Goal: Task Accomplishment & Management: Manage account settings

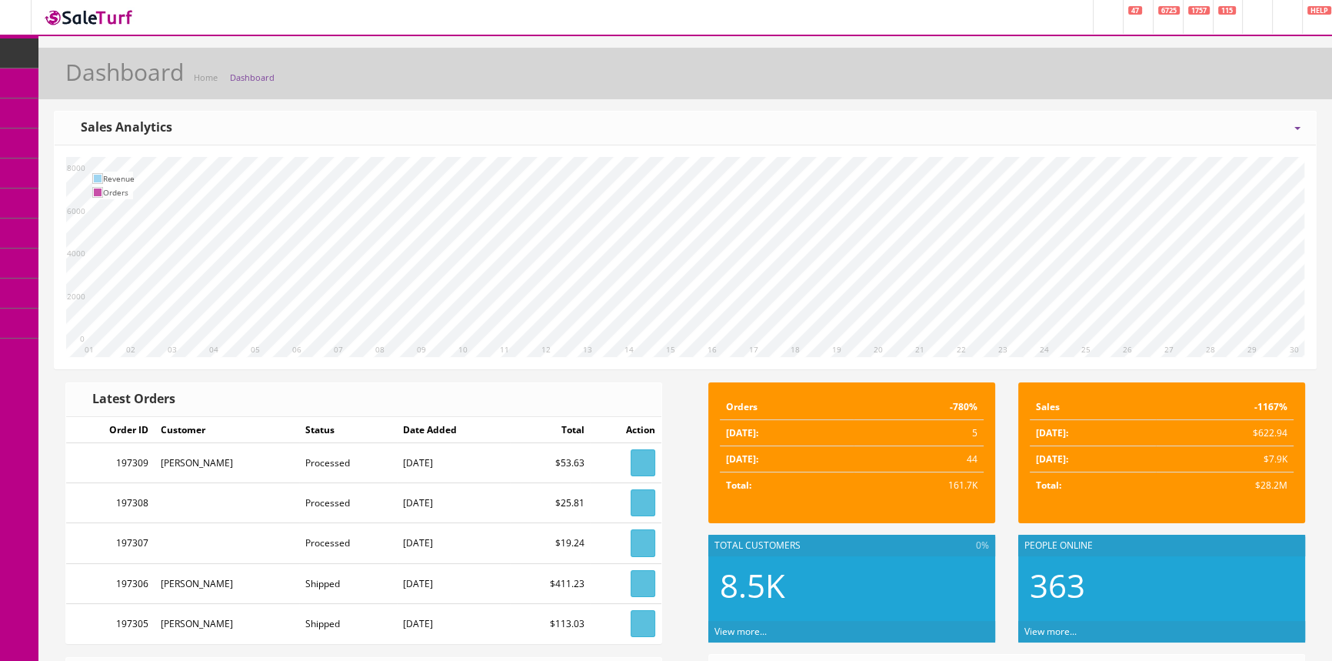
click at [129, 83] on span "Products" at bounding box center [111, 82] width 38 height 13
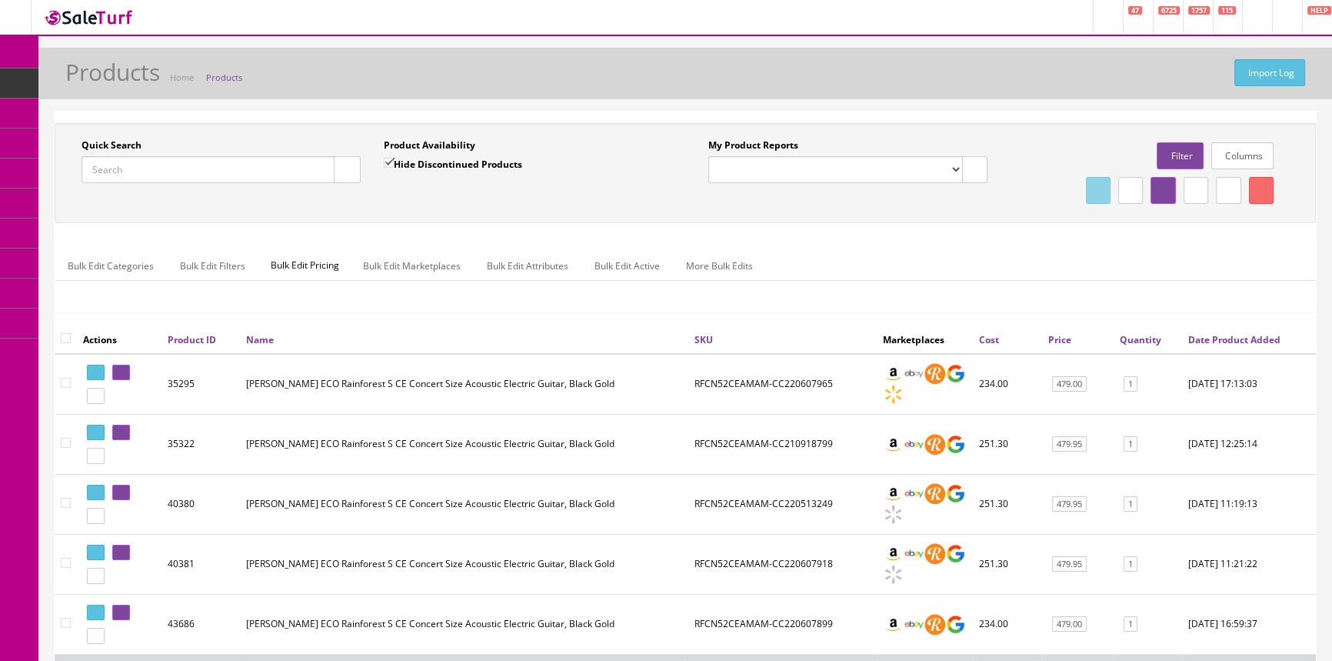
paste input "[PERSON_NAME] St [PERSON_NAME] Elite Parlor"
type input "[PERSON_NAME] St [PERSON_NAME] Elite Parlor"
click at [349, 168] on button "button" at bounding box center [347, 169] width 27 height 27
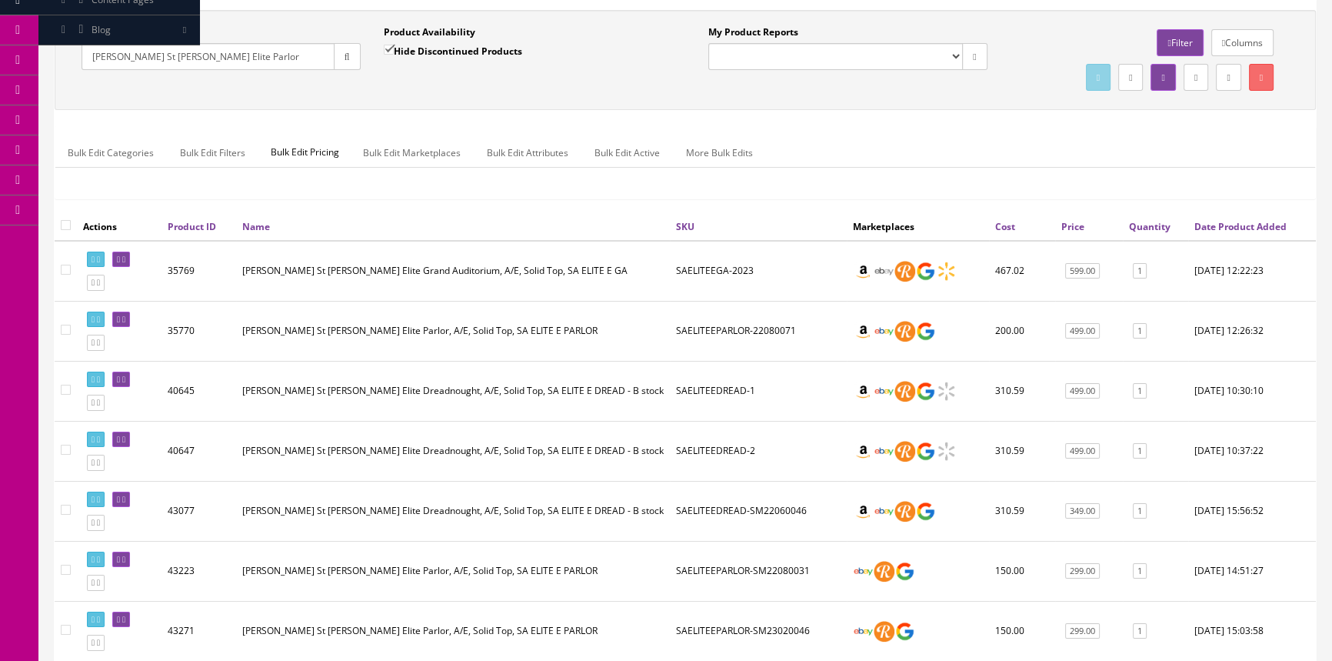
scroll to position [69, 0]
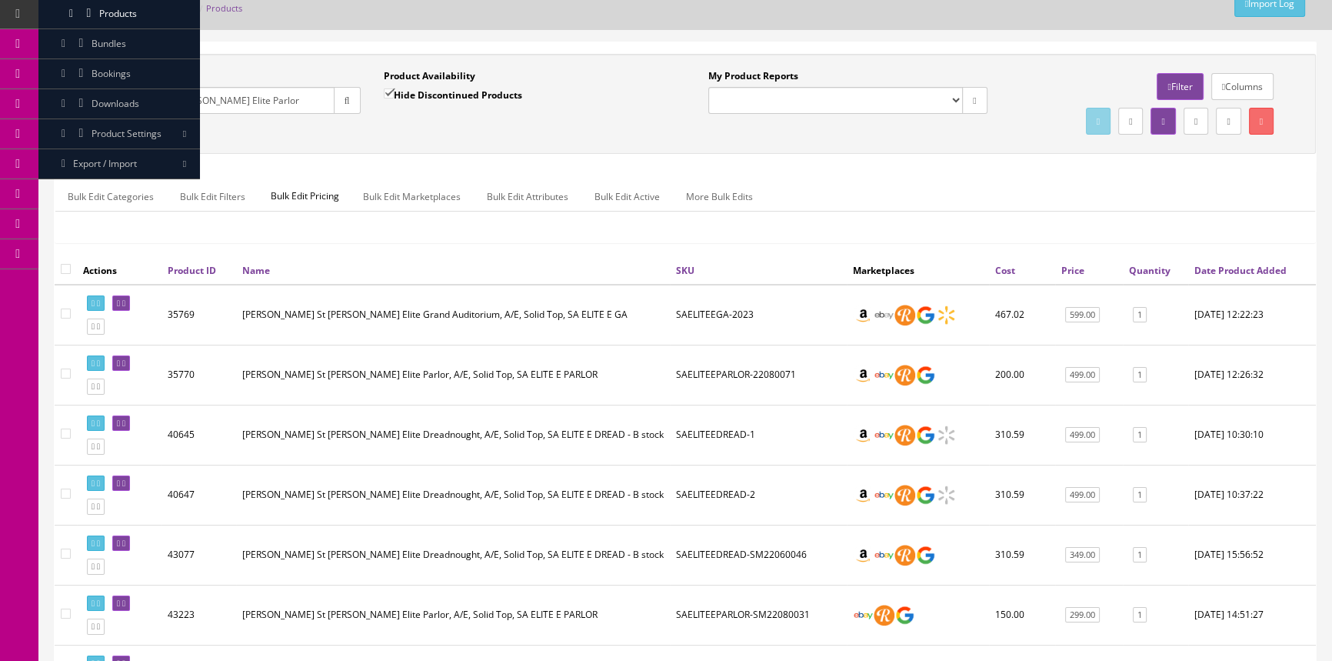
click at [388, 90] on input "Hide Discontinued Products" at bounding box center [389, 93] width 10 height 10
checkbox input "false"
drag, startPoint x: 1307, startPoint y: 318, endPoint x: 1013, endPoint y: 77, distance: 379.8
click at [1013, 77] on div "Columns Filter" at bounding box center [1149, 86] width 279 height 35
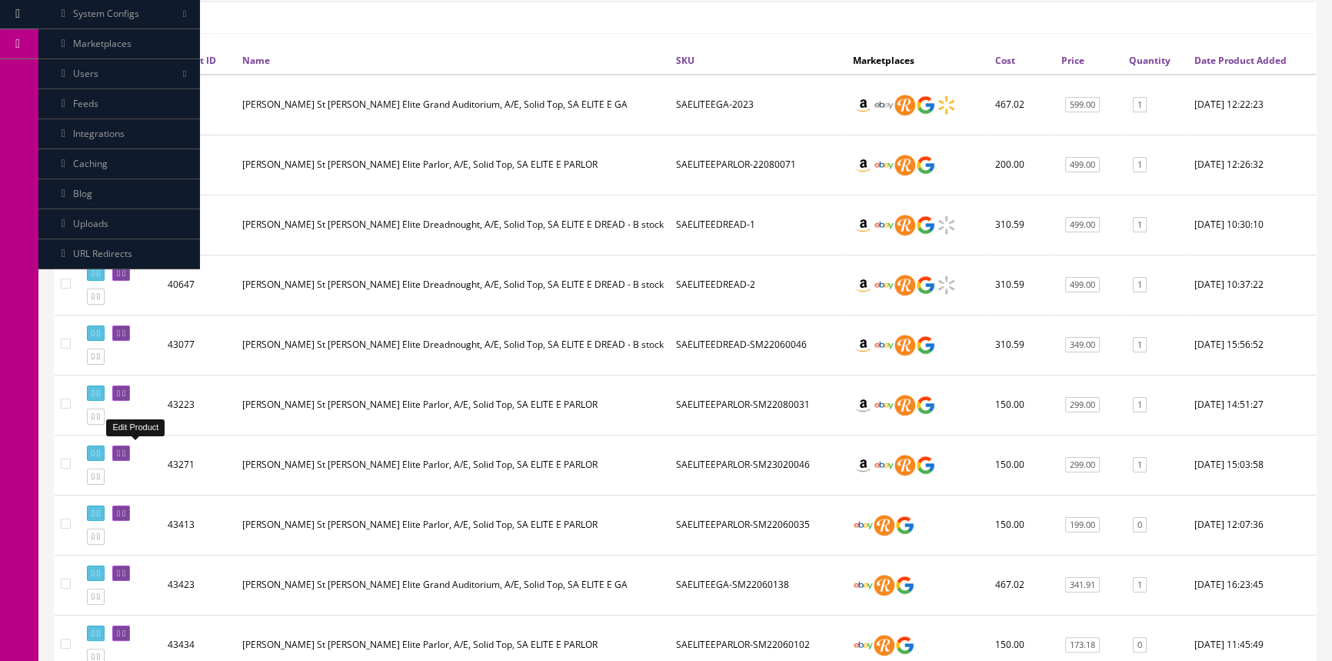
click at [125, 448] on link at bounding box center [121, 453] width 18 height 16
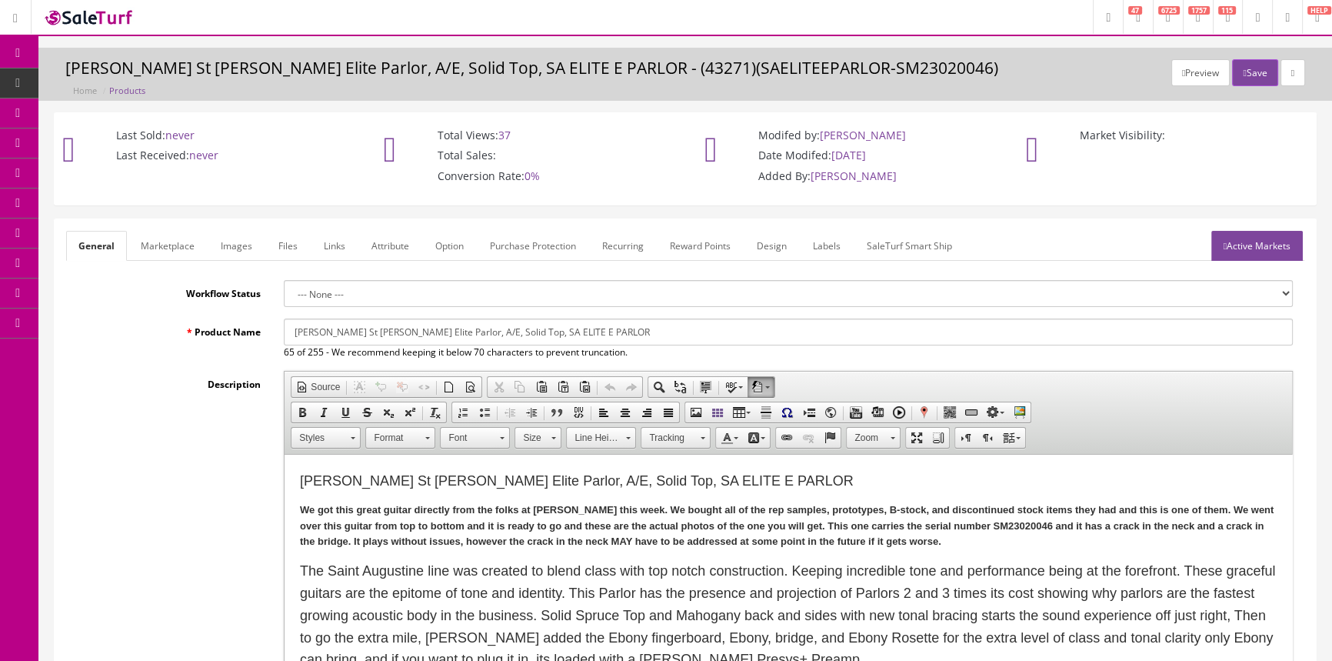
click at [241, 239] on link "Images" at bounding box center [236, 246] width 56 height 30
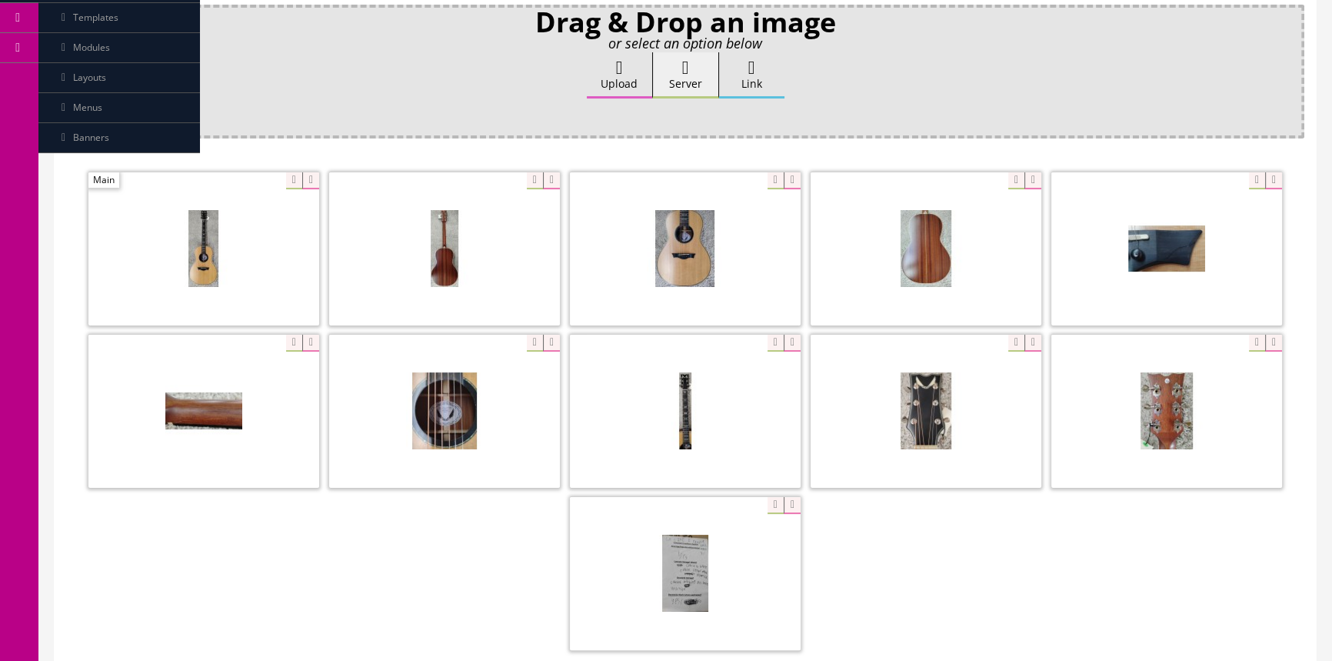
scroll to position [279, 0]
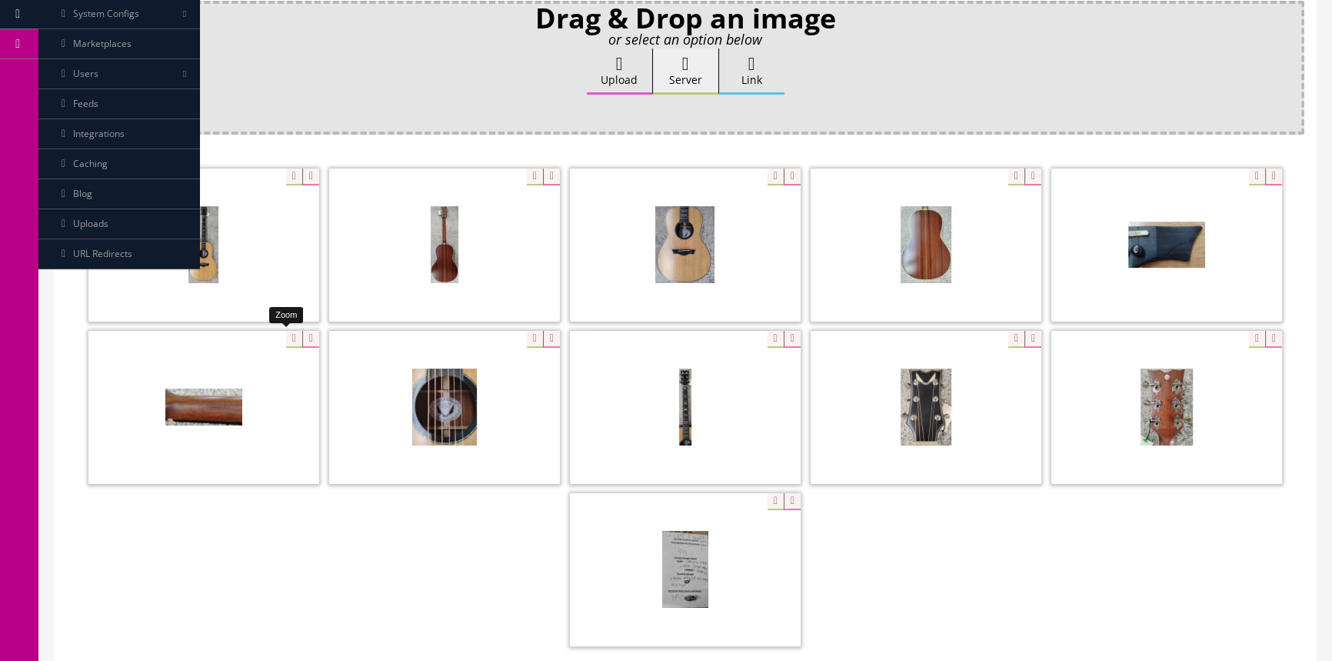
click at [287, 331] on div at bounding box center [203, 407] width 231 height 154
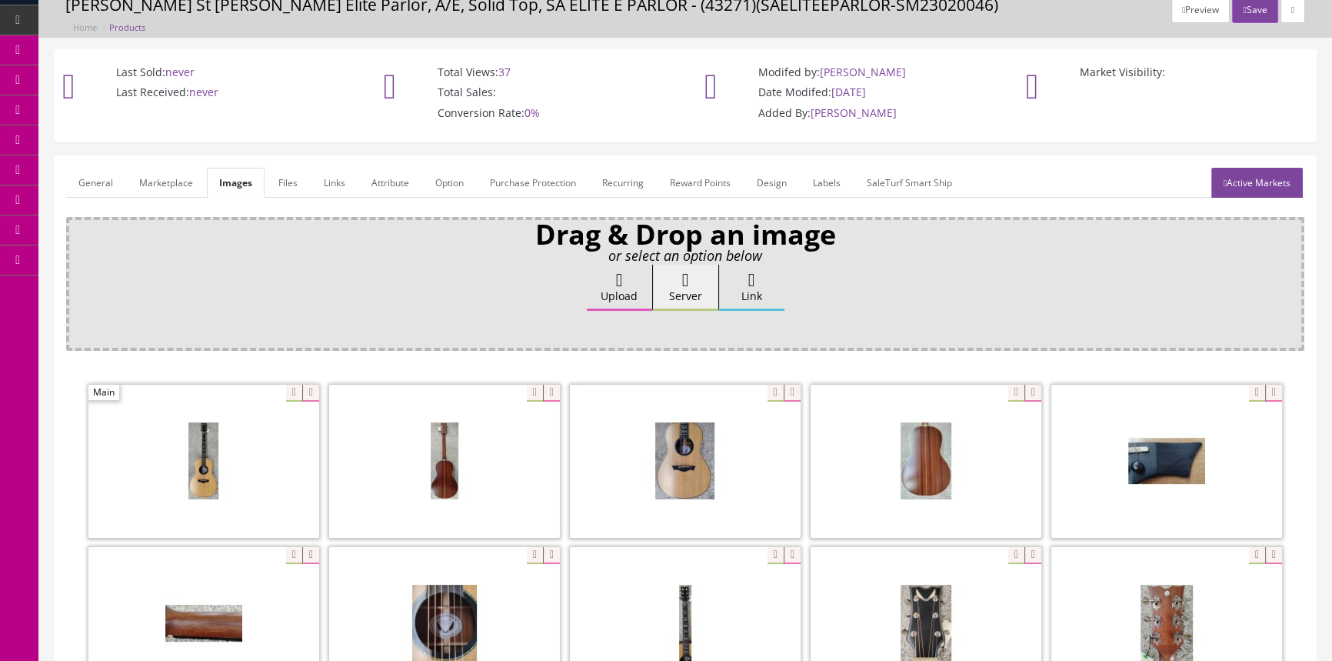
scroll to position [0, 0]
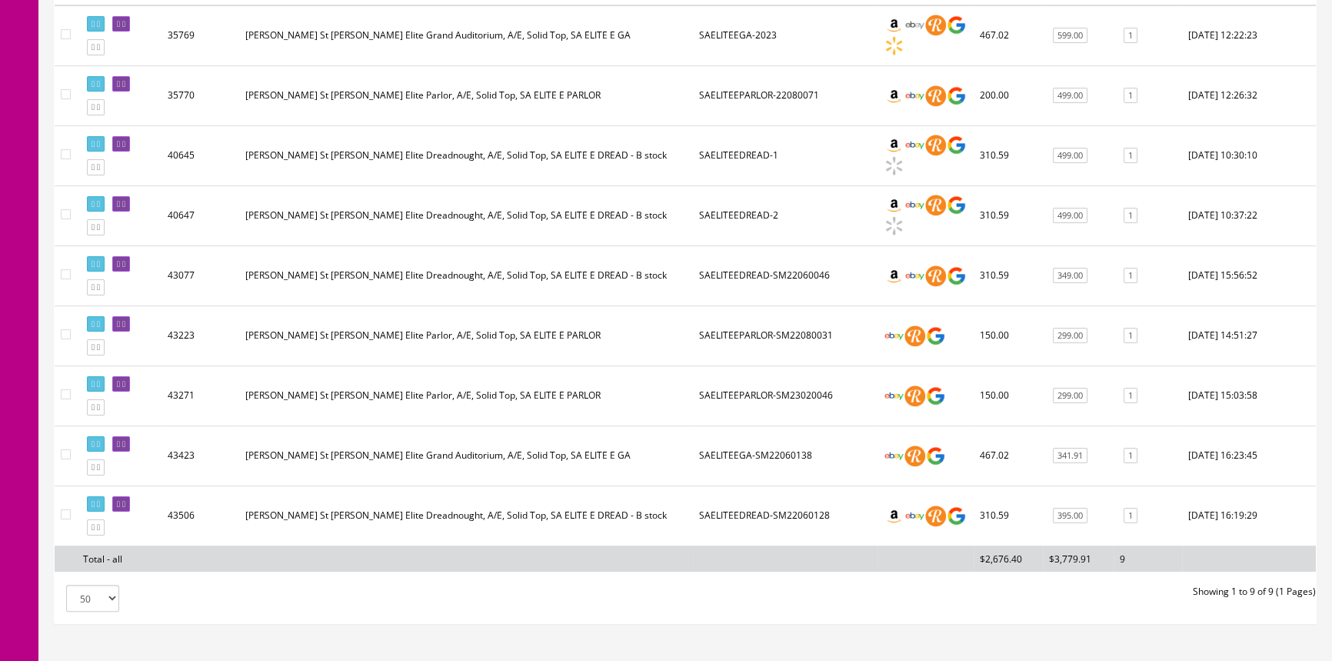
scroll to position [349, 0]
click at [120, 319] on icon at bounding box center [118, 323] width 3 height 8
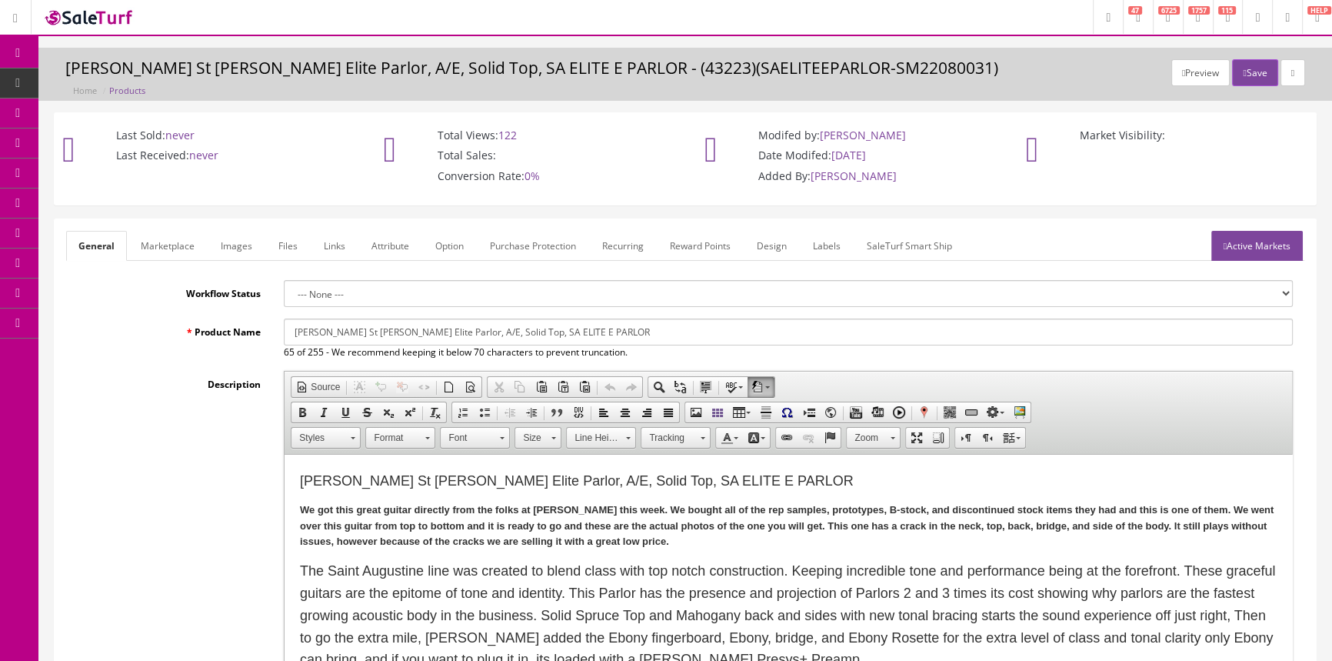
click at [245, 241] on link "Images" at bounding box center [236, 246] width 56 height 30
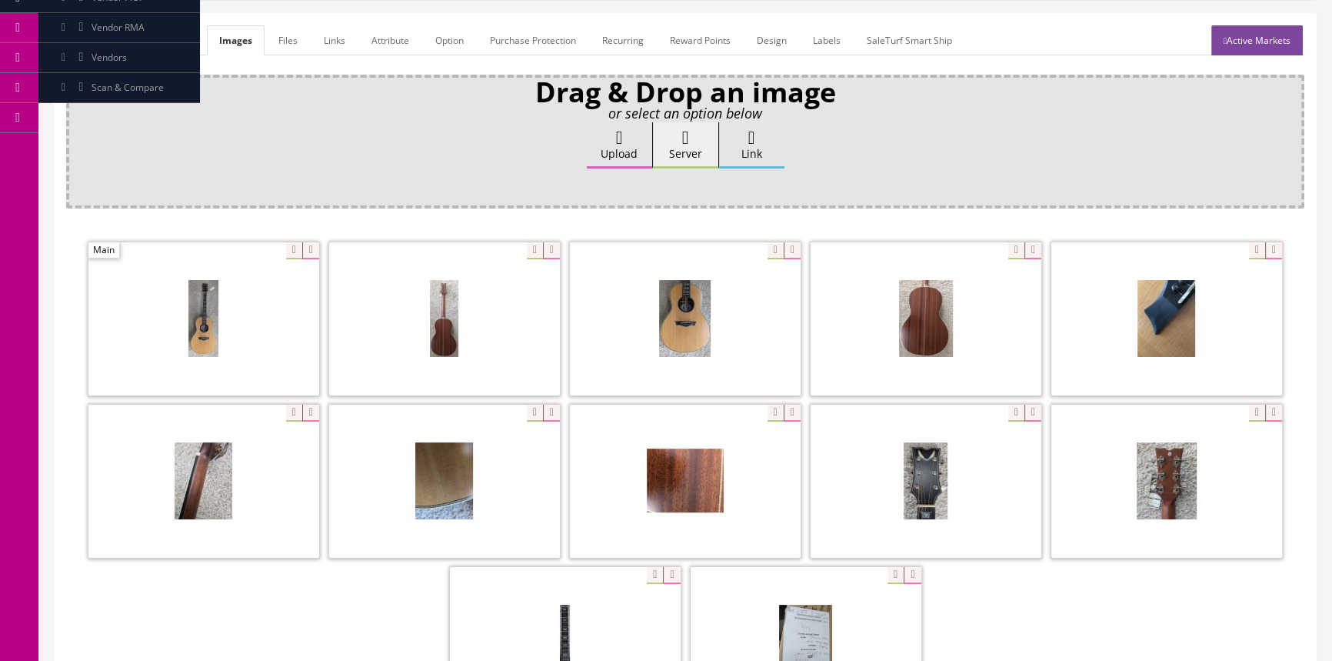
scroll to position [209, 0]
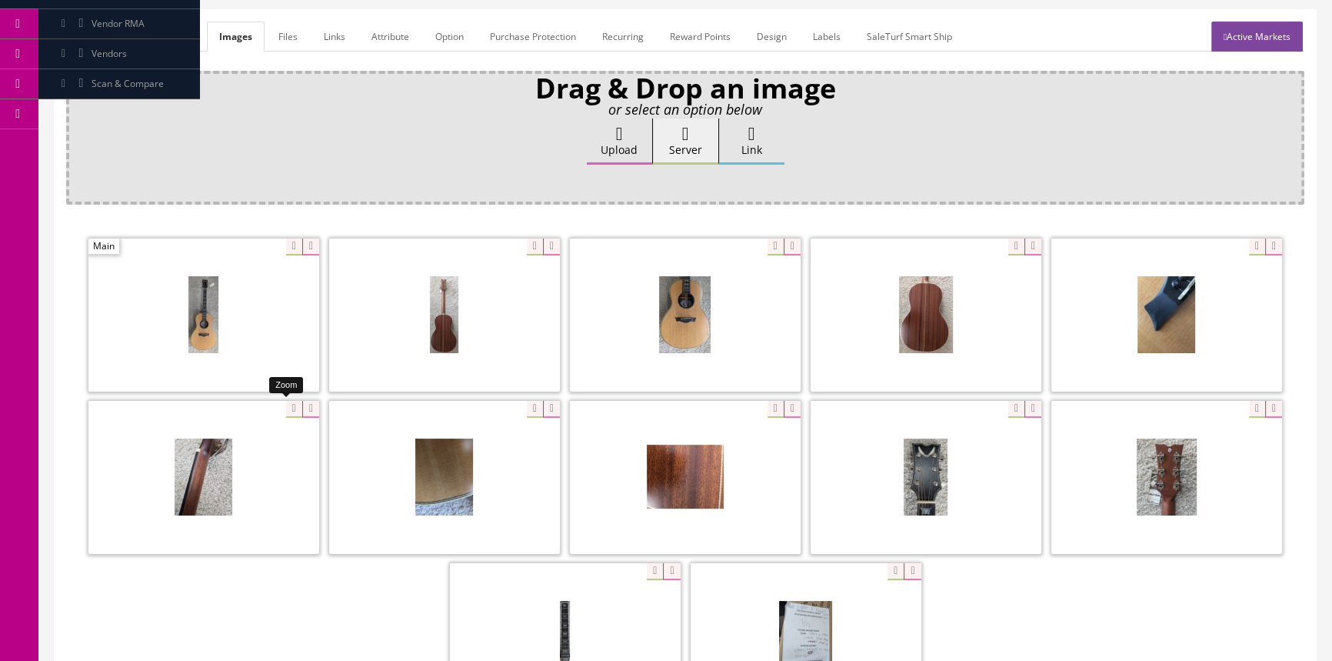
click at [281, 408] on div at bounding box center [203, 477] width 231 height 154
click at [527, 406] on div at bounding box center [444, 477] width 231 height 154
click at [582, 351] on div "Zoom" at bounding box center [685, 478] width 1238 height 487
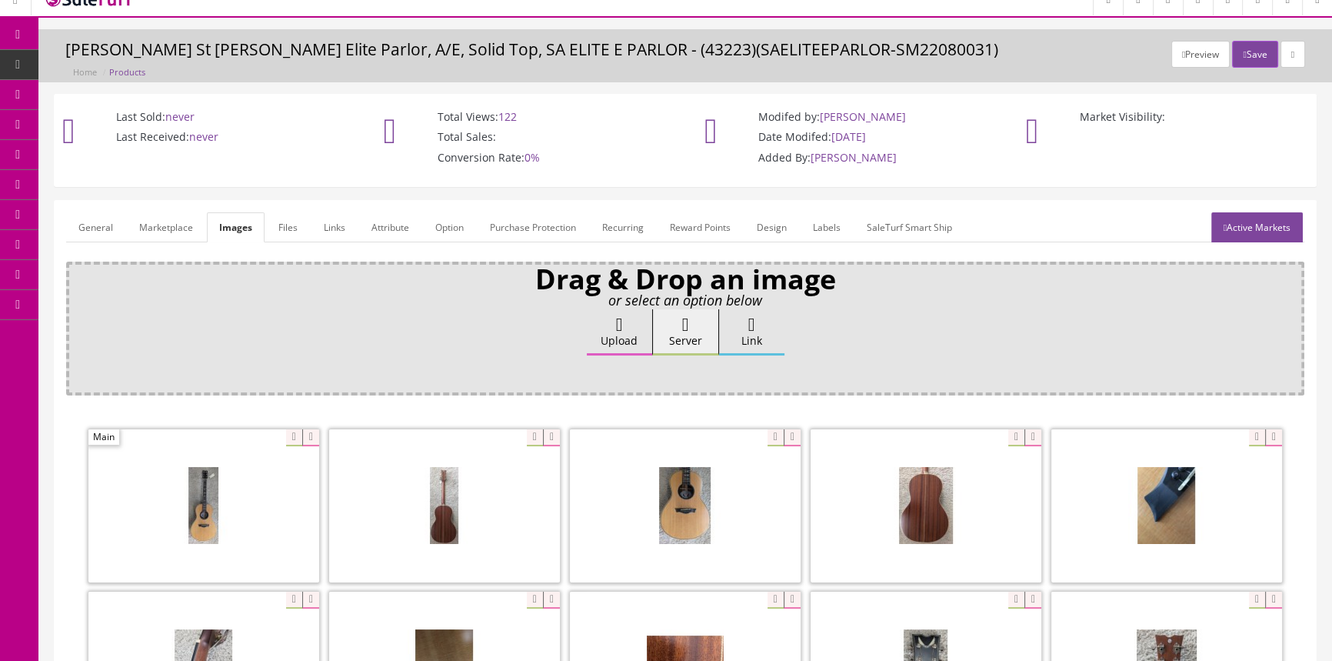
scroll to position [0, 0]
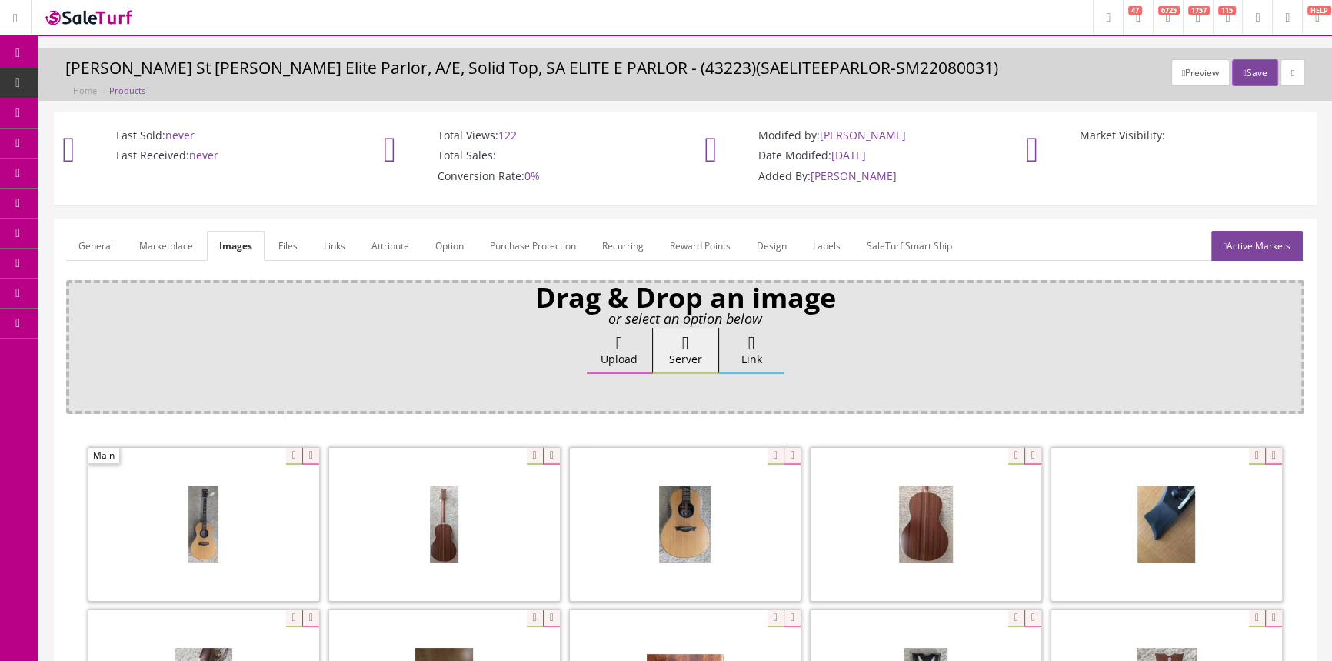
click at [89, 171] on icon at bounding box center [81, 172] width 16 height 12
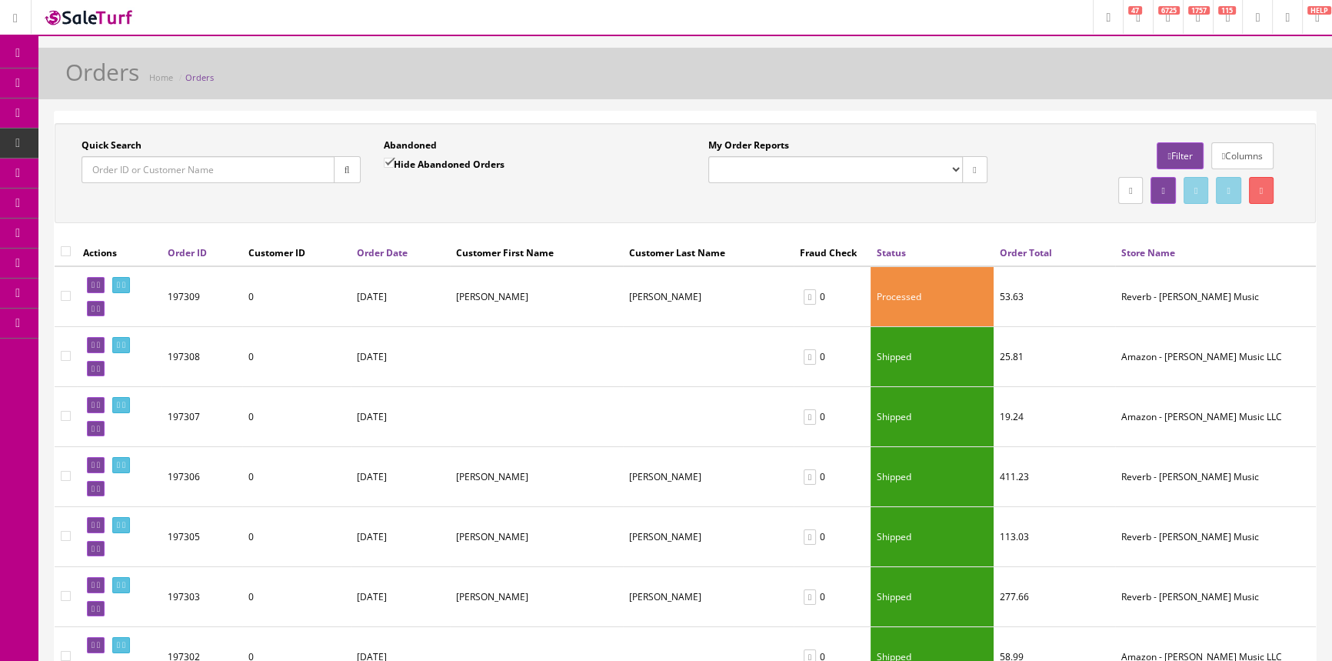
click at [141, 169] on input "Quick Search" at bounding box center [208, 169] width 253 height 27
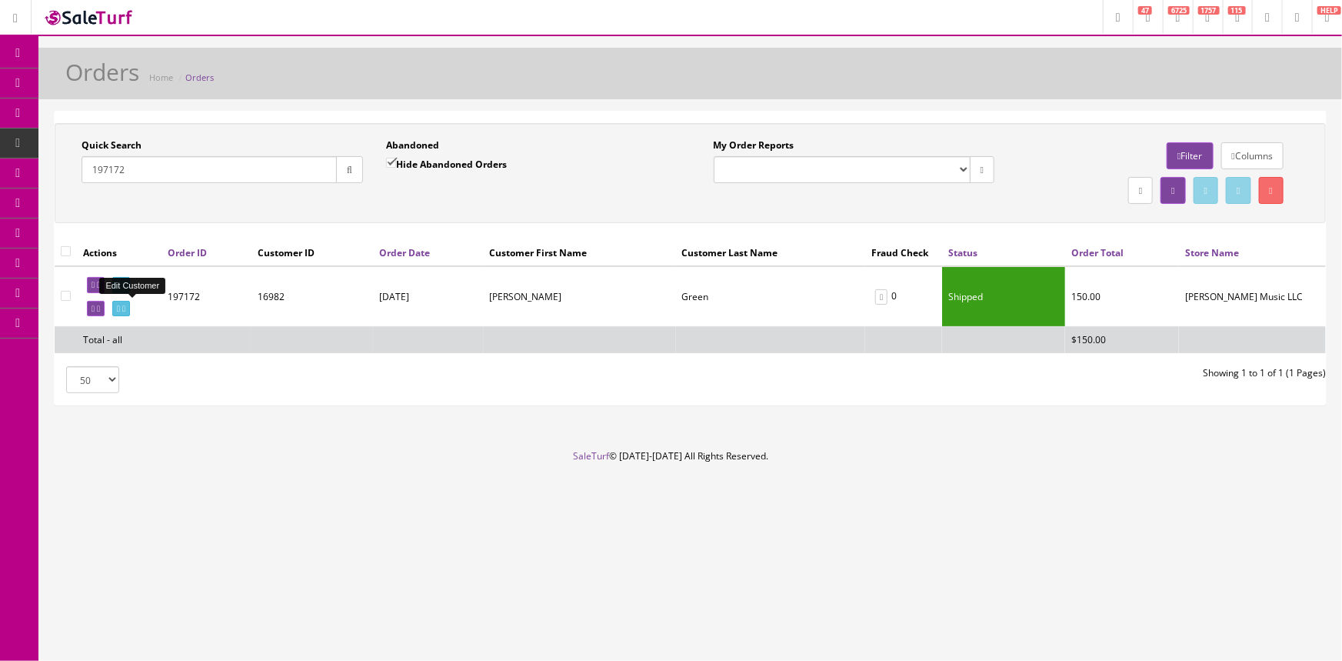
type input "197172"
click at [120, 308] on icon at bounding box center [118, 309] width 3 height 8
click at [95, 306] on icon at bounding box center [93, 309] width 3 height 8
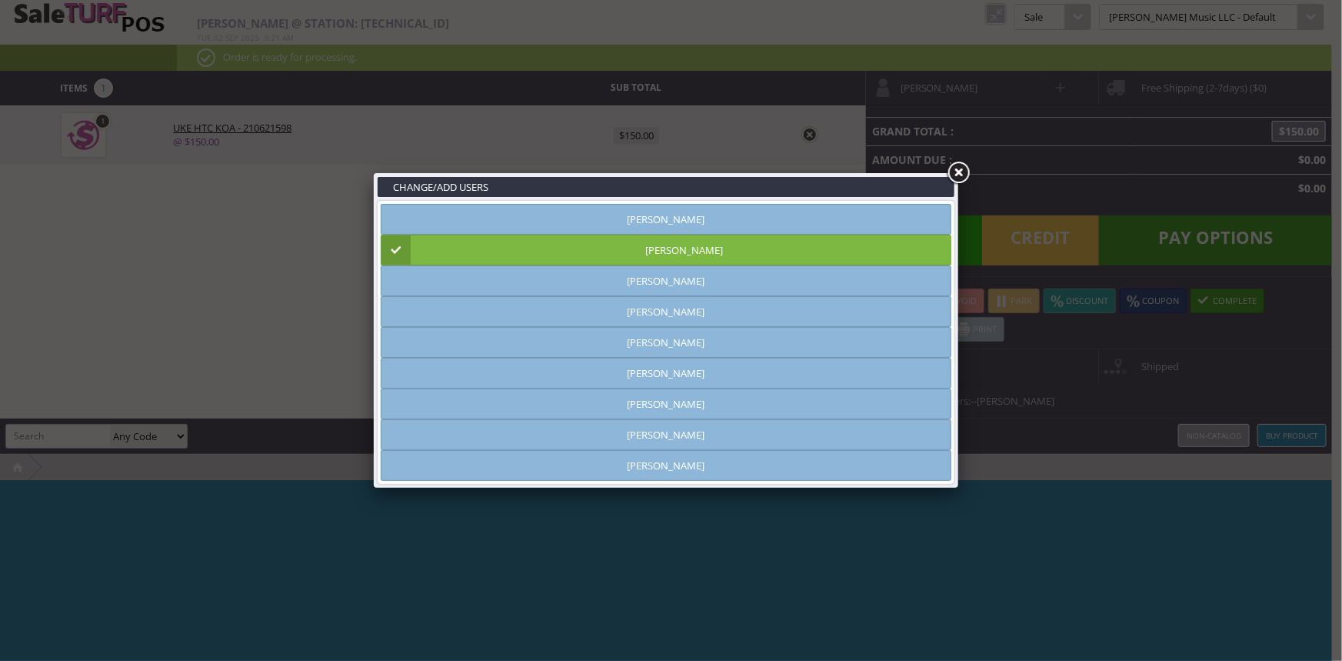
type input "[PERSON_NAME]"
click at [949, 167] on link at bounding box center [958, 173] width 28 height 28
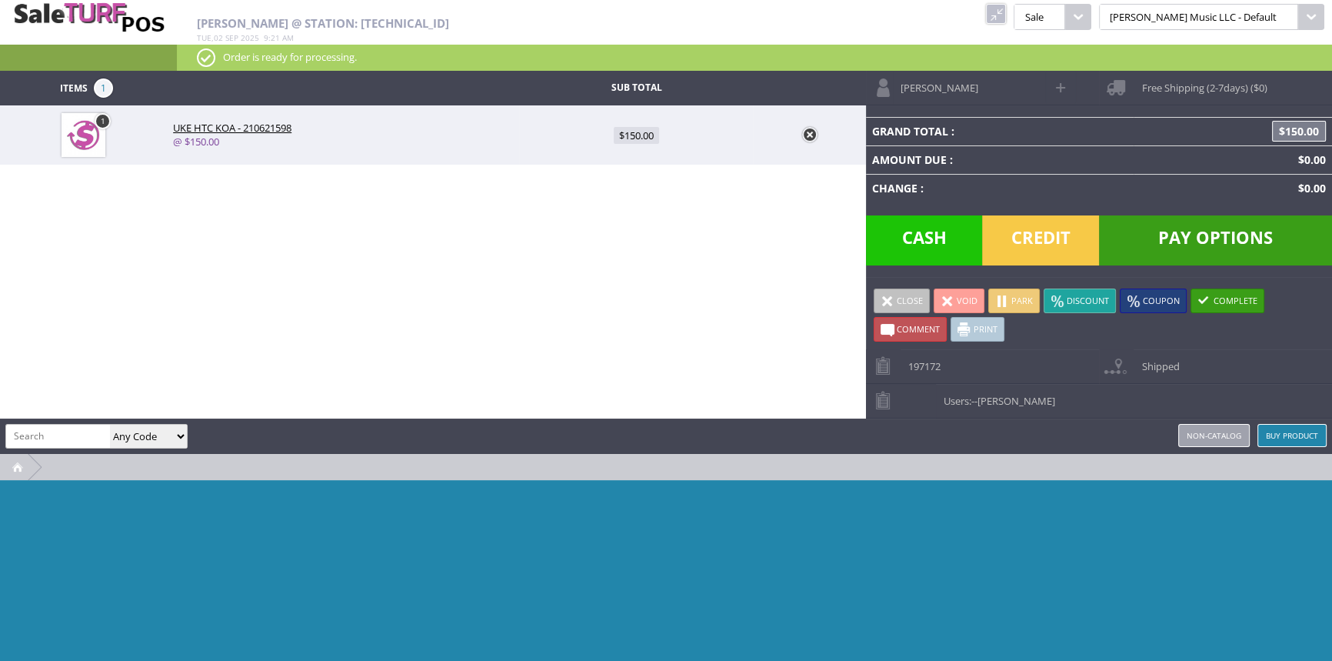
click at [1006, 8] on link at bounding box center [996, 14] width 20 height 20
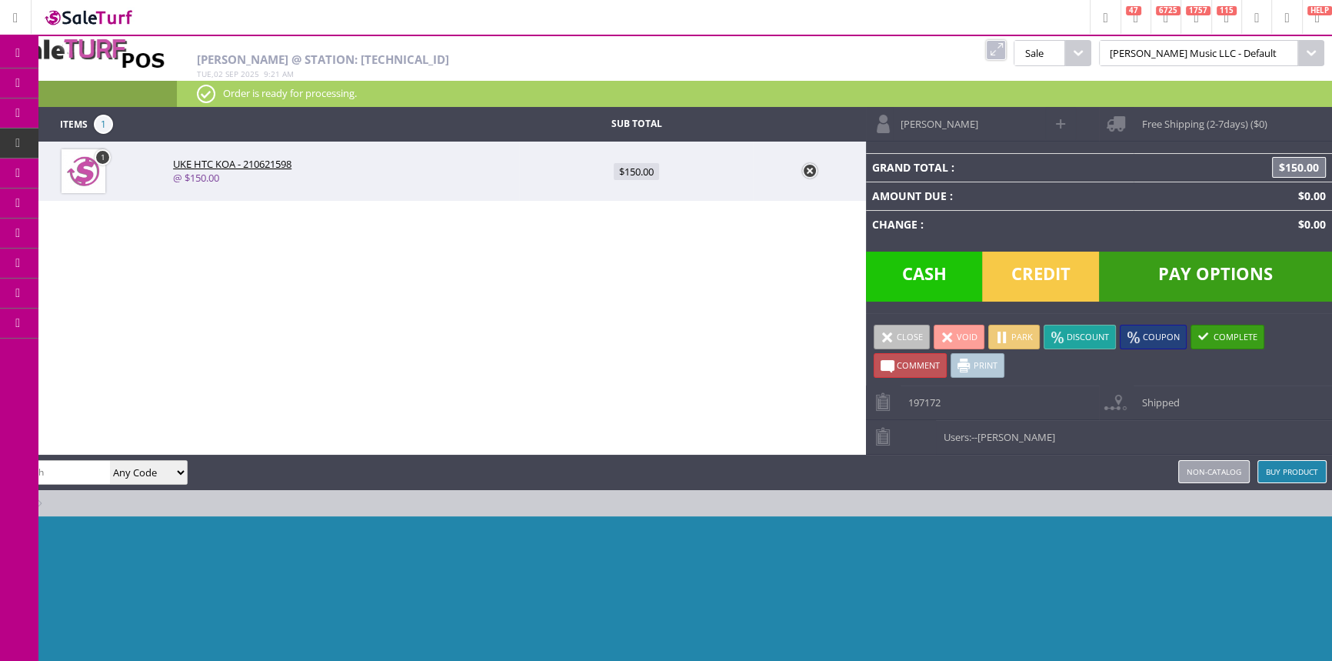
click at [138, 167] on span "Order List" at bounding box center [121, 174] width 45 height 14
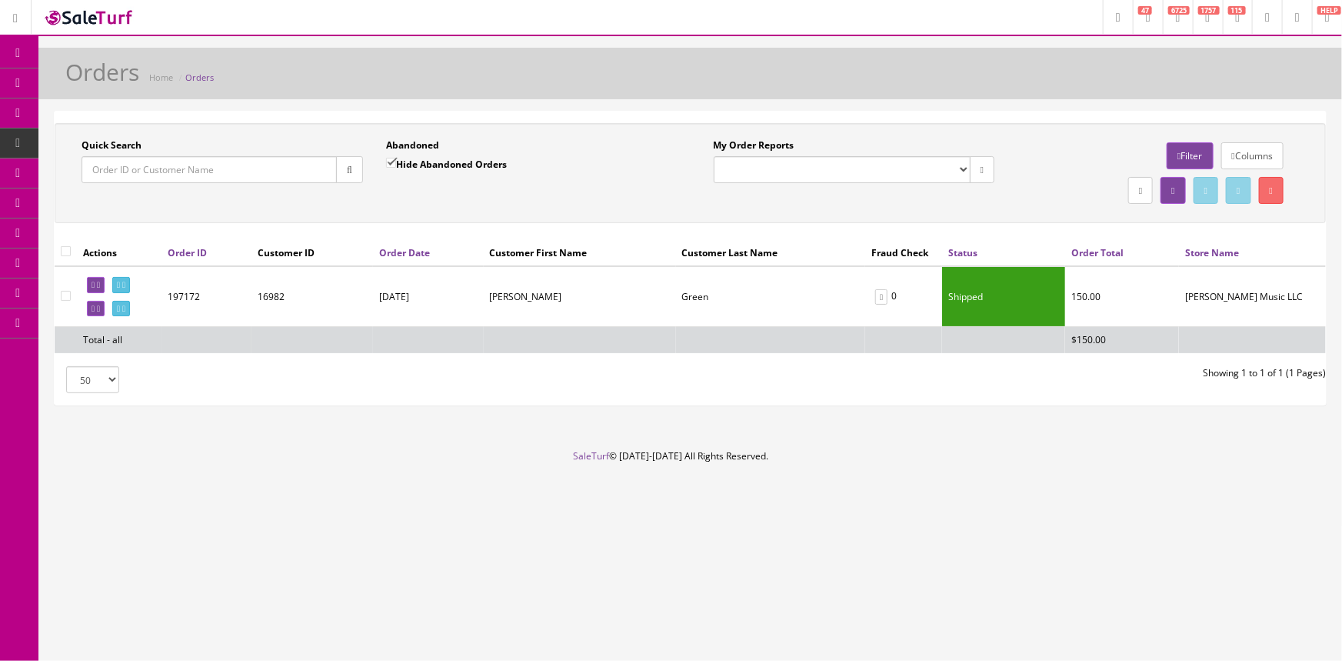
click at [135, 168] on input "Quick Search" at bounding box center [209, 169] width 255 height 27
click at [120, 285] on icon at bounding box center [118, 285] width 3 height 8
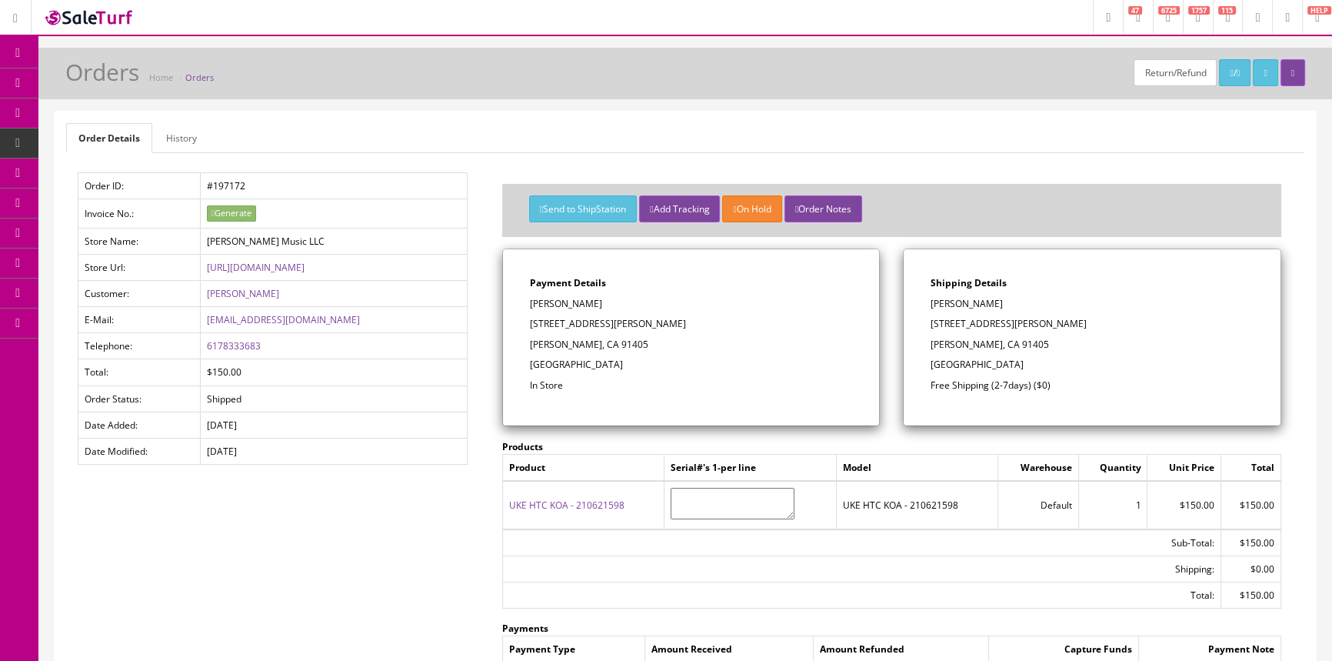
click at [421, 181] on td "#197172" at bounding box center [333, 186] width 267 height 26
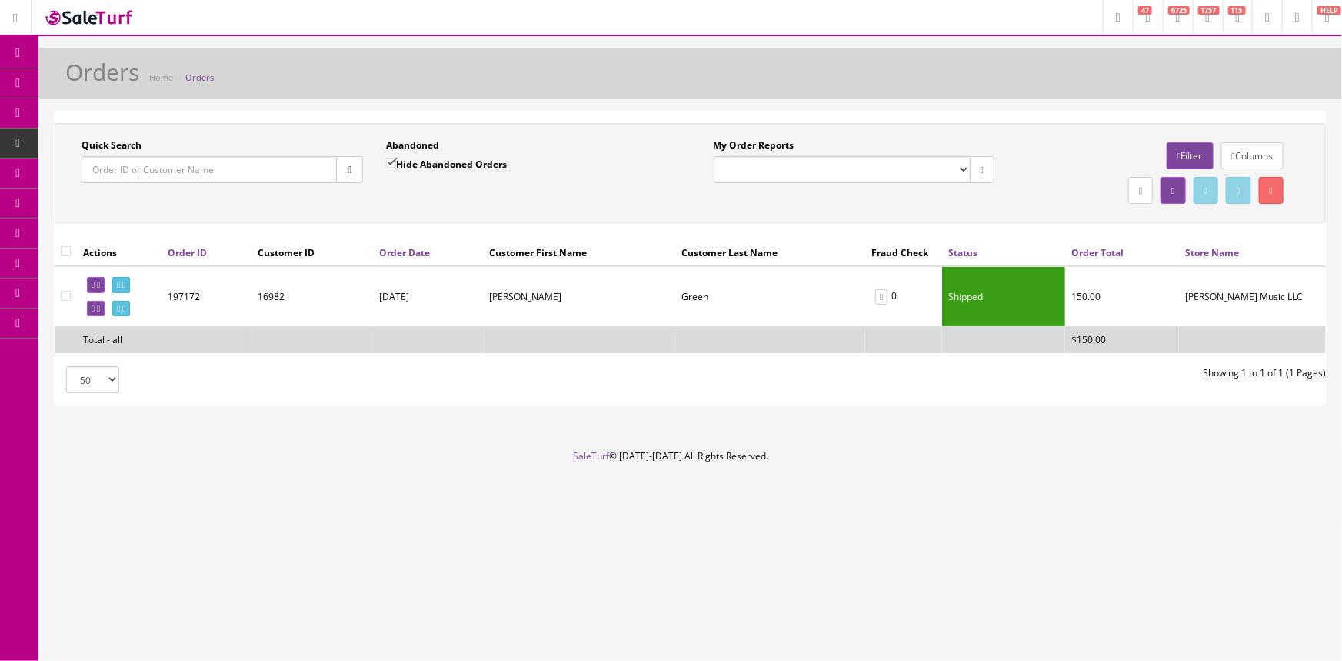
click at [108, 77] on span "Products" at bounding box center [111, 82] width 38 height 13
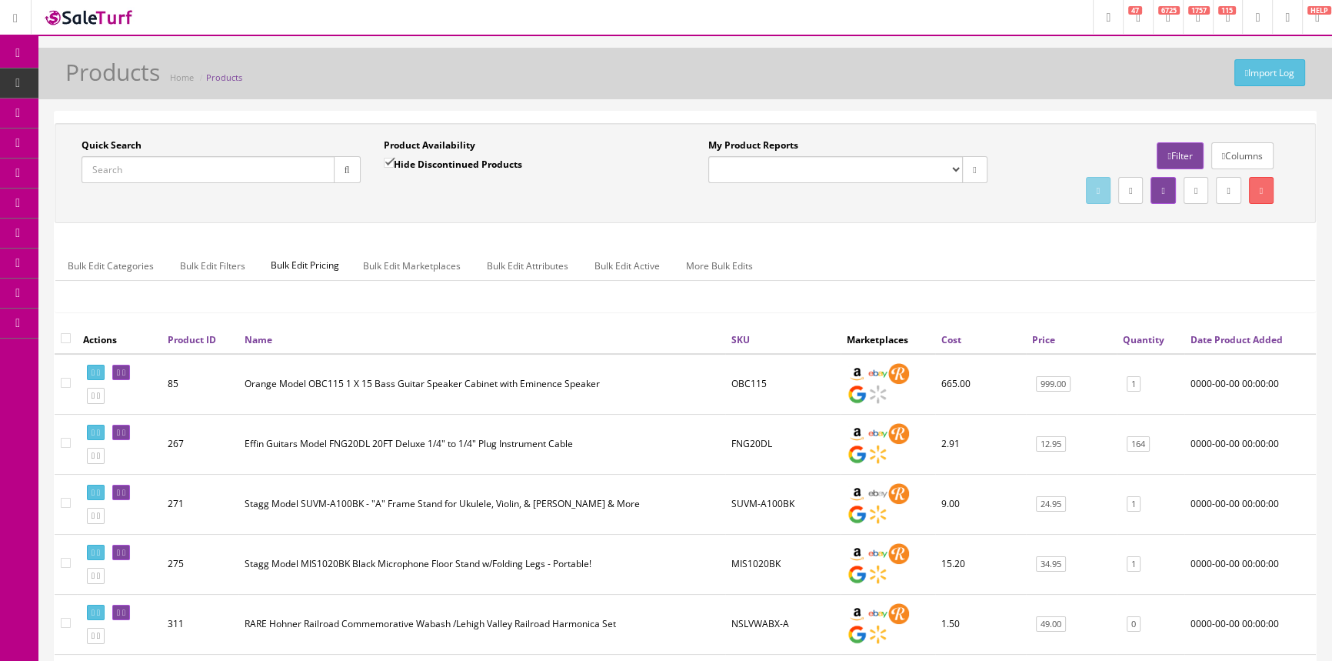
click at [170, 180] on input "Quick Search" at bounding box center [208, 169] width 253 height 27
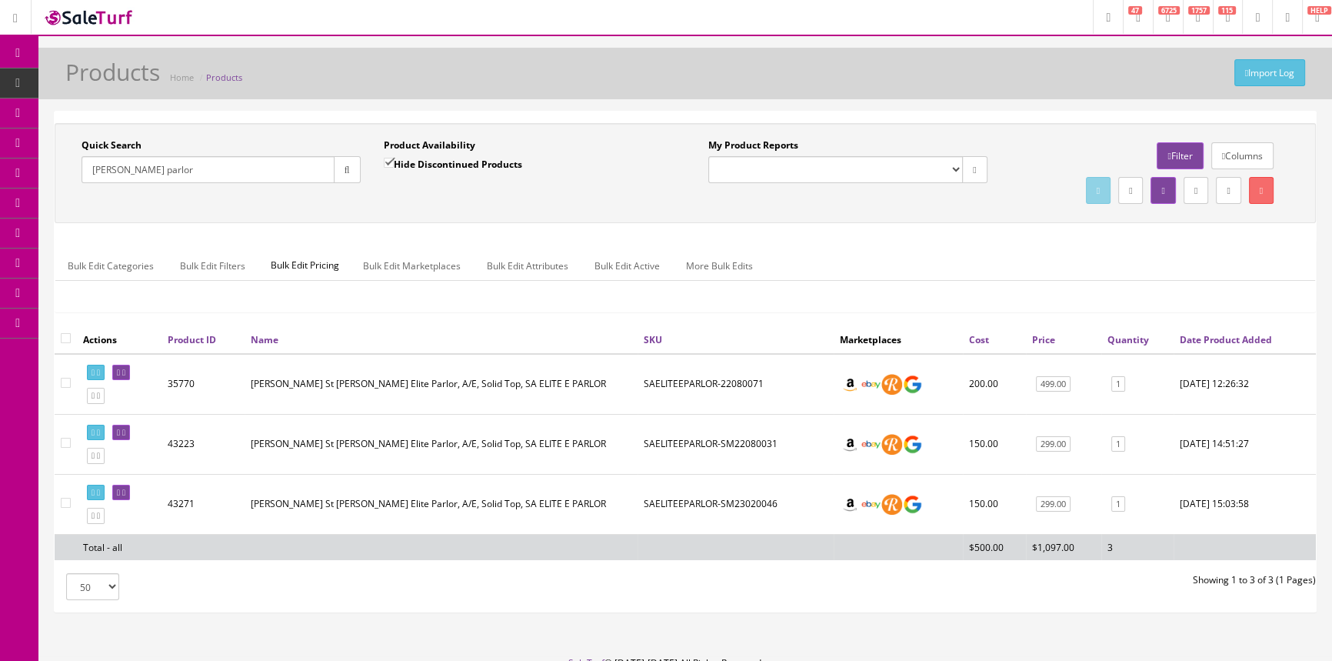
drag, startPoint x: 168, startPoint y: 163, endPoint x: 0, endPoint y: 189, distance: 170.4
click at [0, 189] on div "Research Trends Trending on Ebay Google Trends Amazon Insights (Login Before Cl…" at bounding box center [666, 366] width 1332 height 733
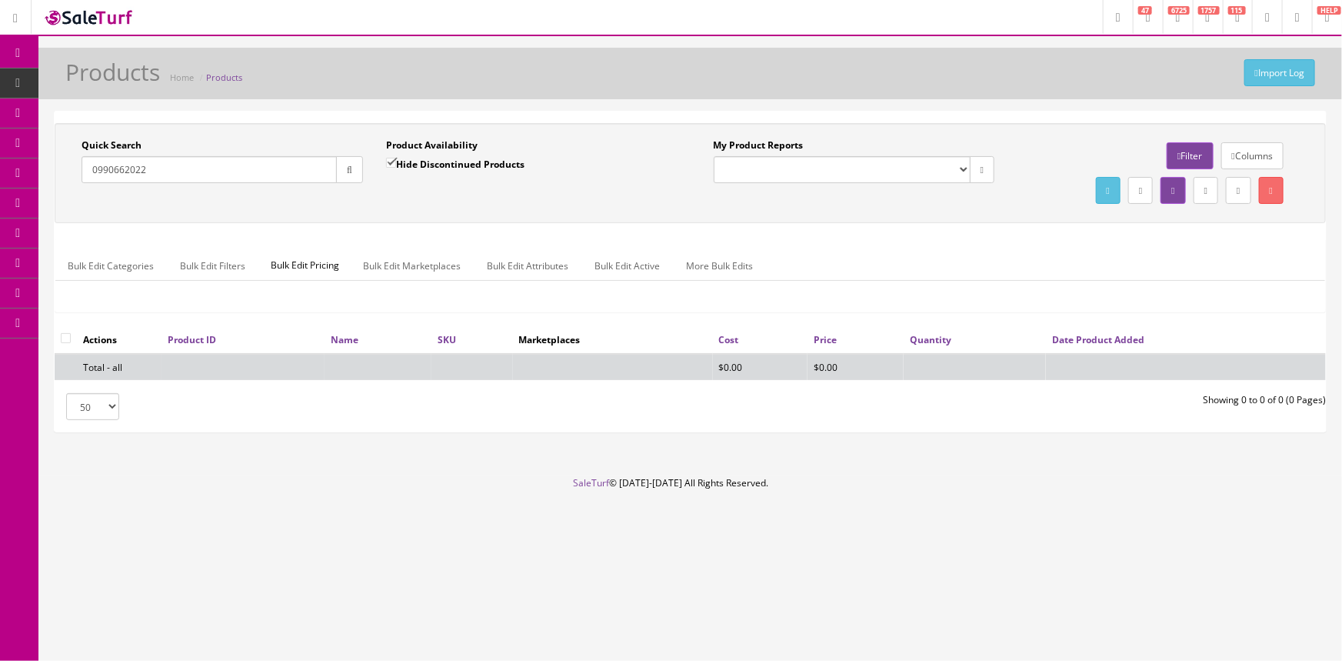
type input "0990662022"
click at [391, 166] on input "Hide Discontinued Products" at bounding box center [391, 163] width 10 height 10
checkbox input "false"
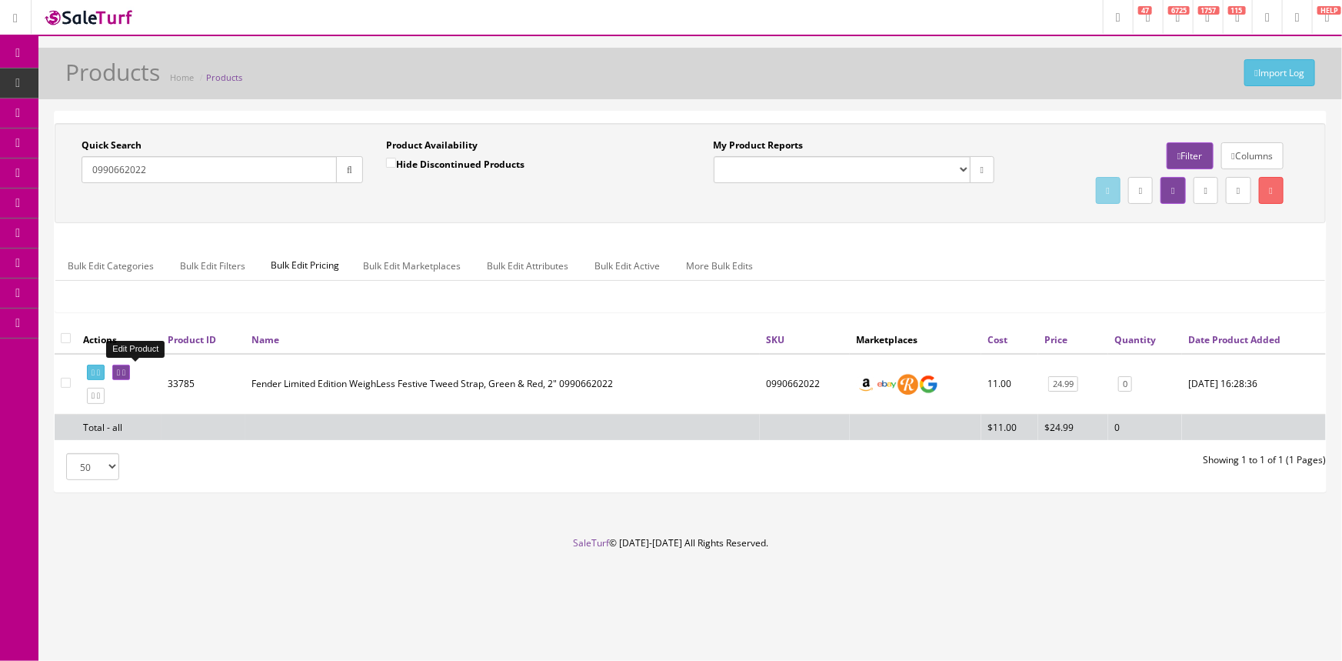
click at [130, 372] on link at bounding box center [121, 373] width 18 height 16
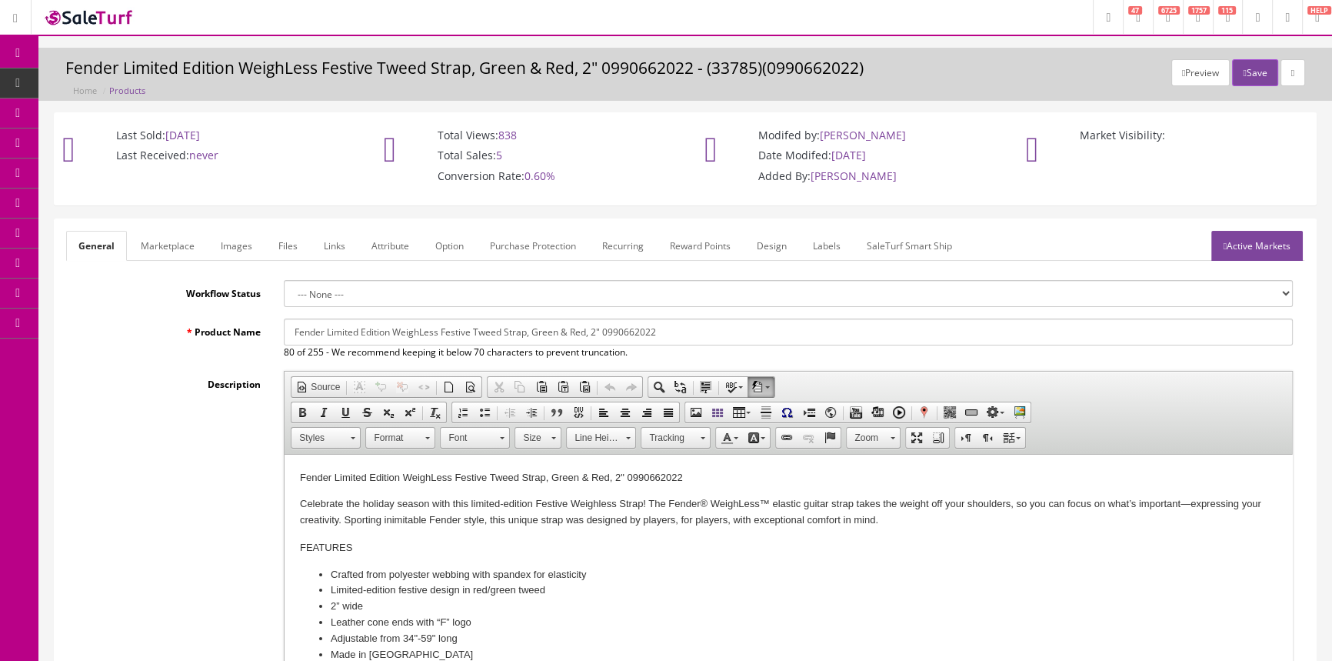
click at [237, 241] on link "Images" at bounding box center [236, 246] width 56 height 30
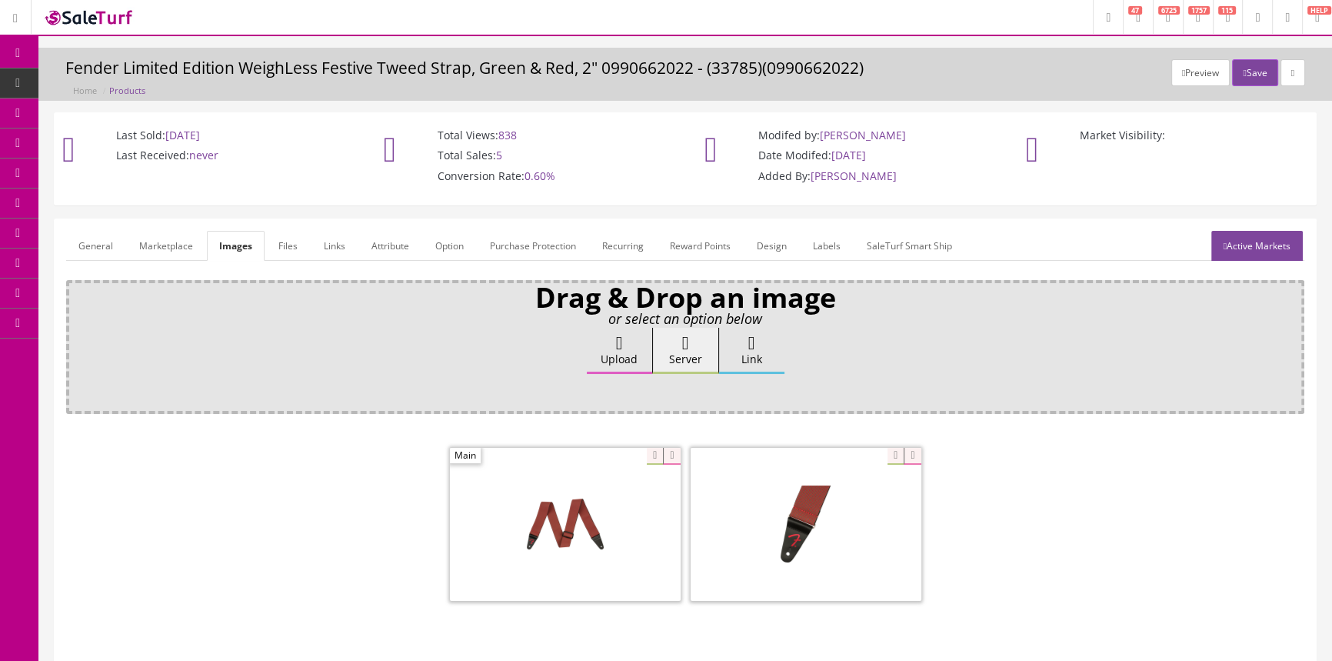
click at [108, 80] on span "Products" at bounding box center [118, 82] width 38 height 13
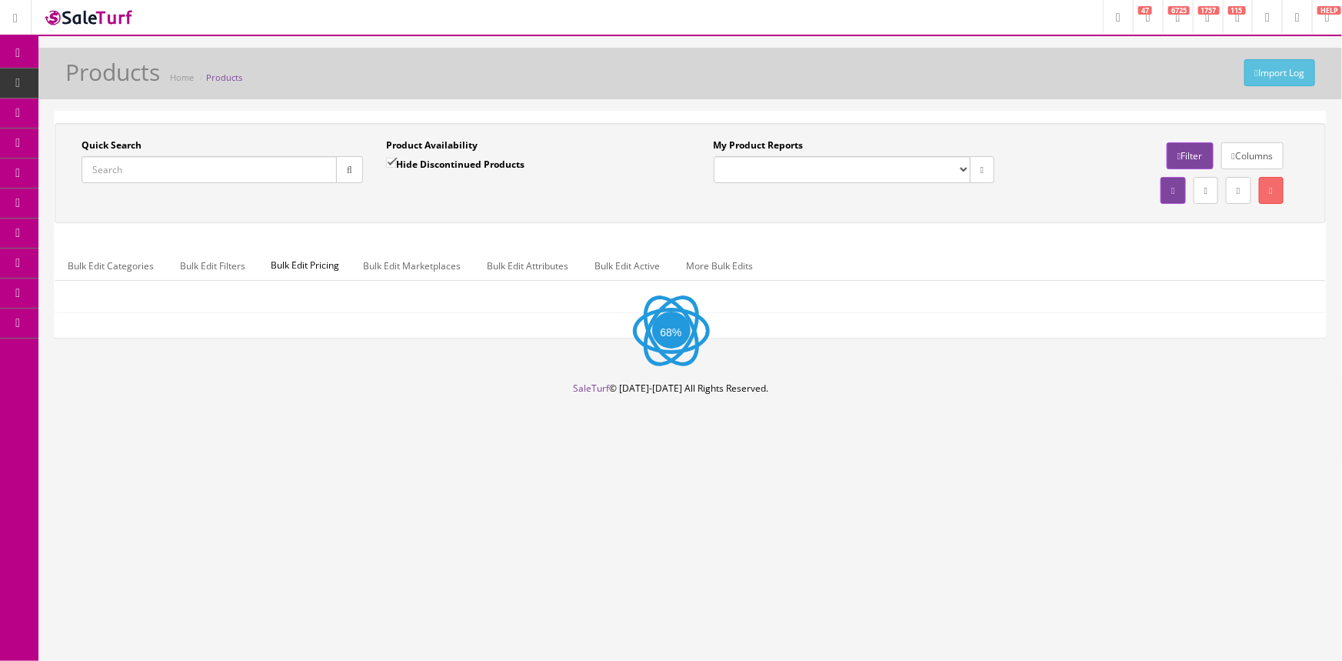
click at [119, 168] on input "Quick Search" at bounding box center [209, 169] width 255 height 27
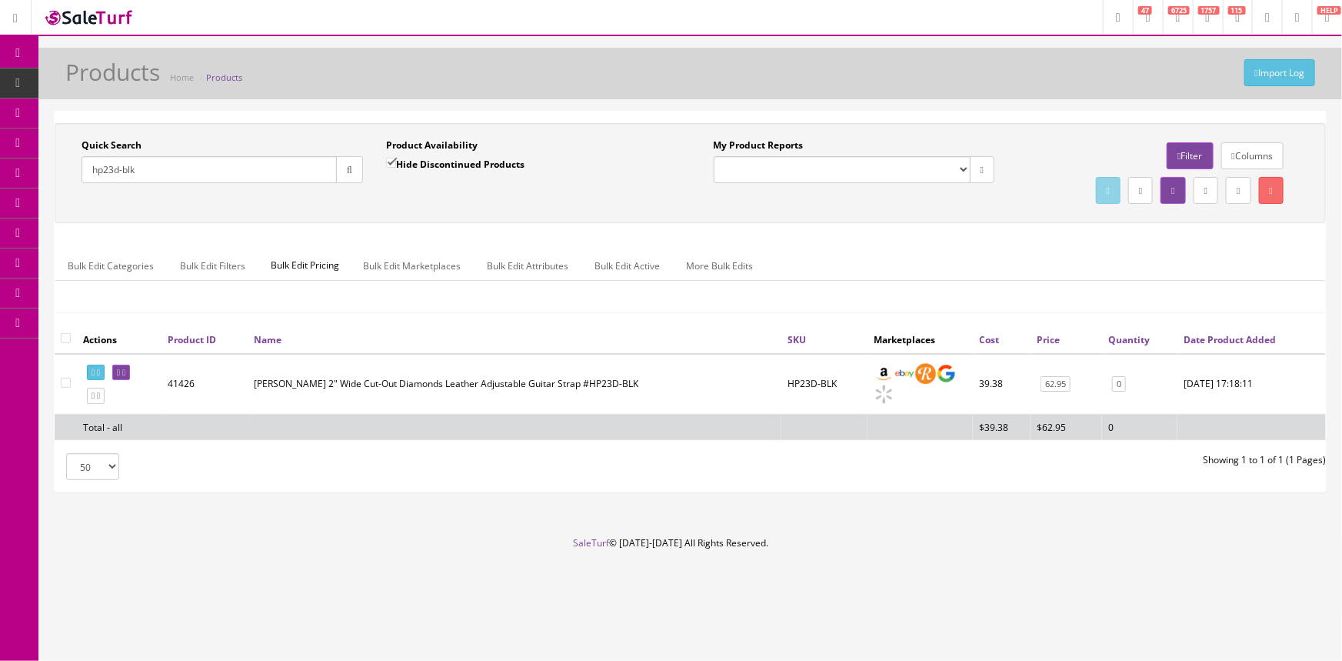
type input "hp23d-blk"
click at [346, 175] on button "button" at bounding box center [349, 169] width 27 height 27
click at [125, 368] on icon at bounding box center [123, 372] width 3 height 8
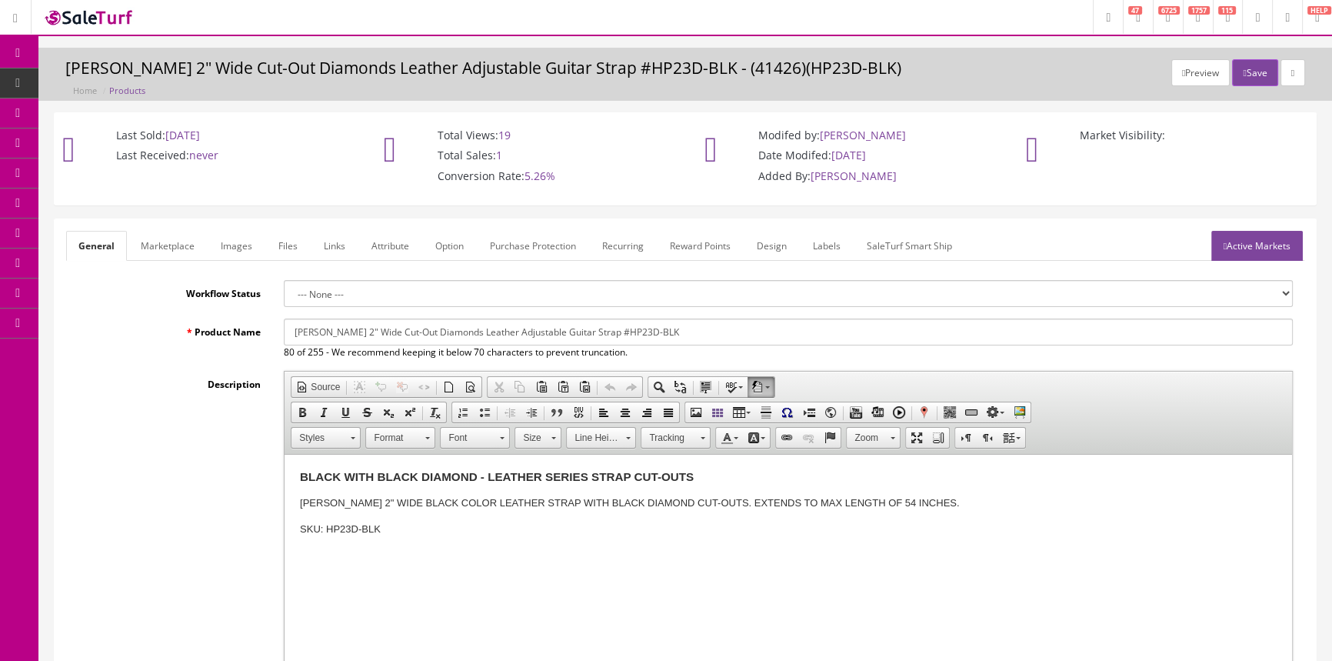
click at [238, 246] on link "Images" at bounding box center [236, 246] width 56 height 30
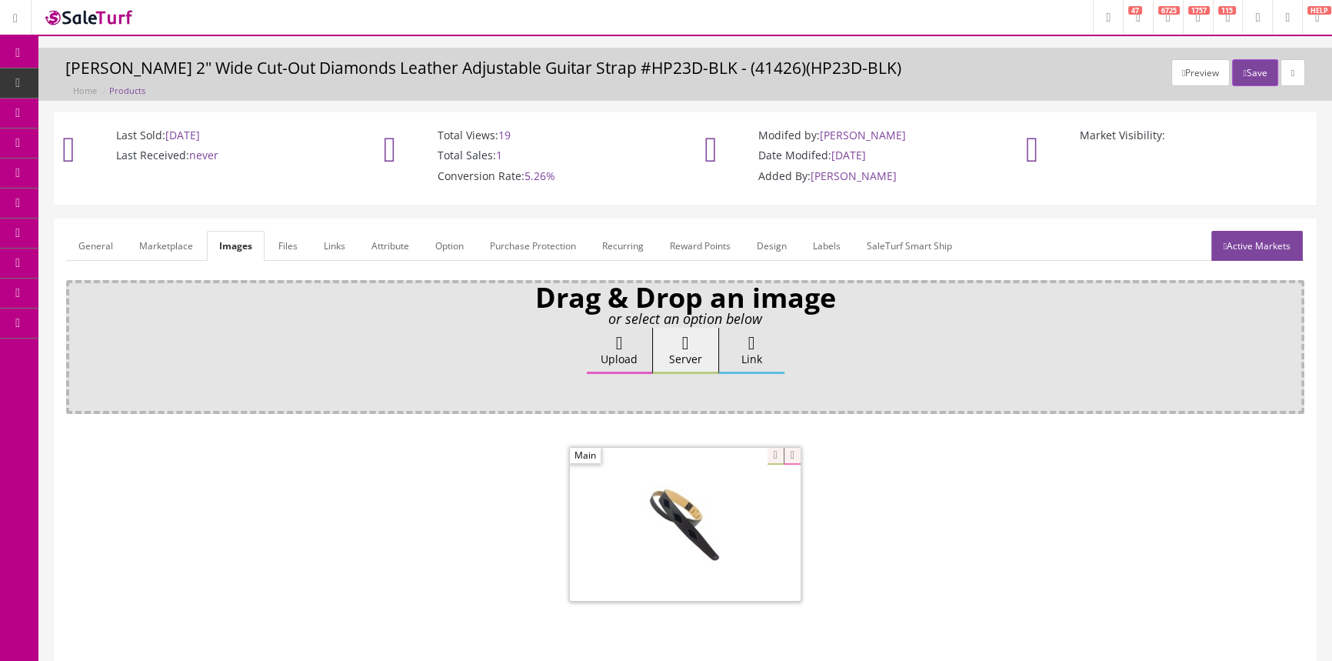
click at [721, 544] on span at bounding box center [685, 524] width 231 height 153
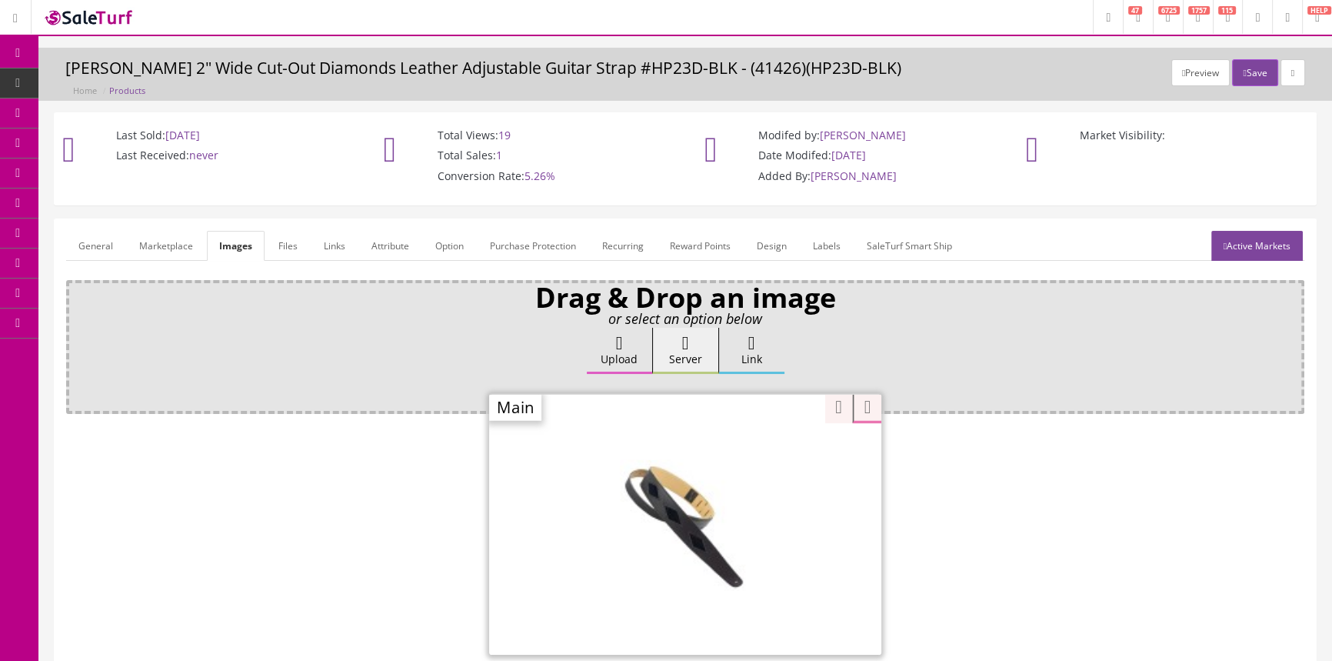
click at [772, 451] on div "Zoom" at bounding box center [685, 523] width 392 height 261
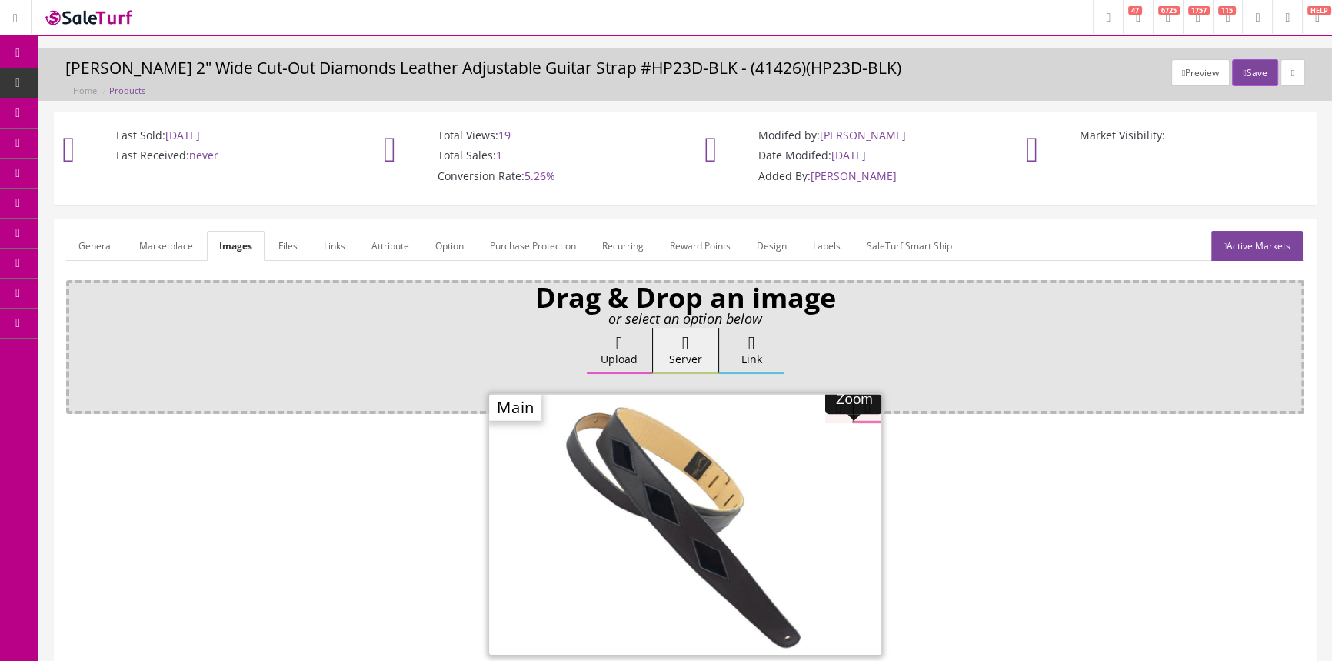
drag, startPoint x: 830, startPoint y: 415, endPoint x: 825, endPoint y: 399, distance: 16.8
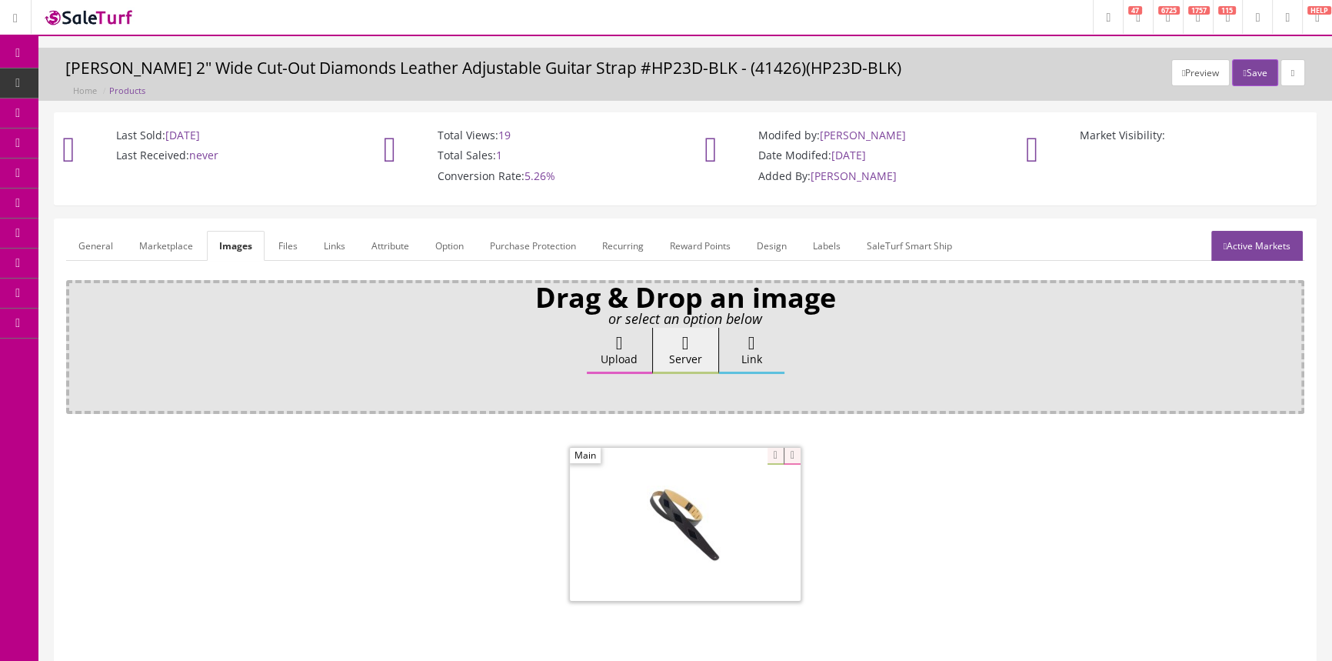
click at [123, 87] on span "Products" at bounding box center [118, 82] width 38 height 13
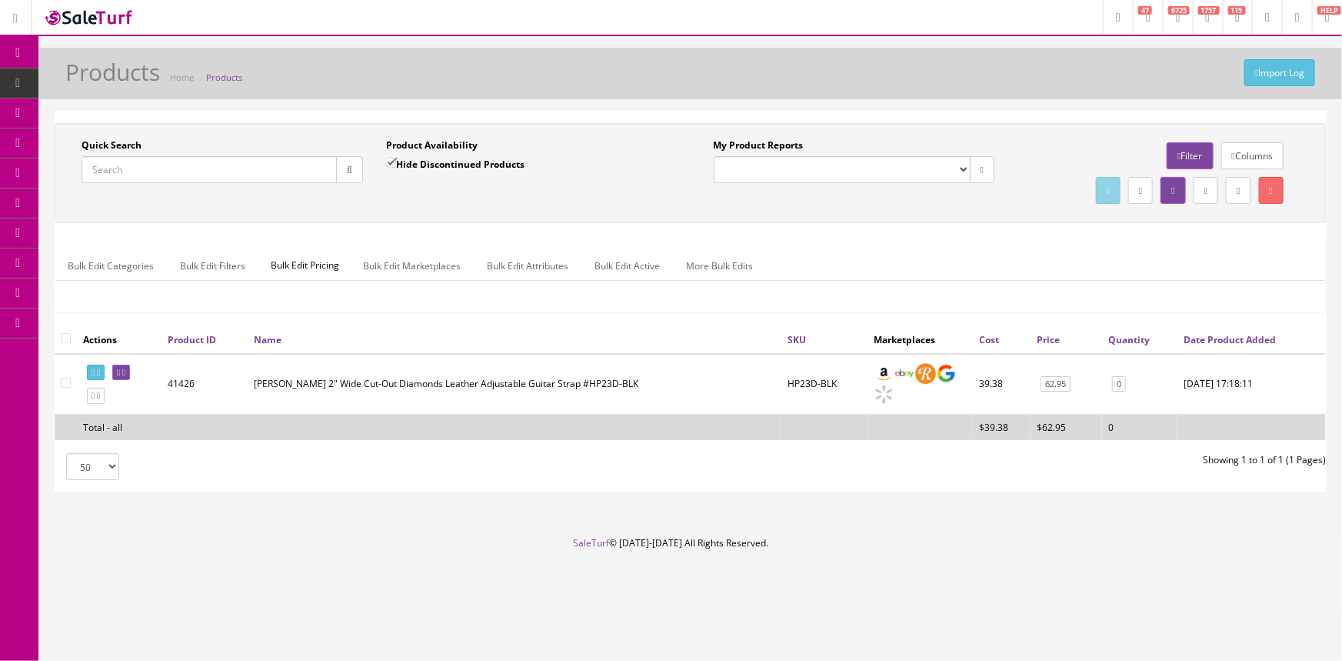
click at [288, 165] on input "Quick Search" at bounding box center [209, 169] width 255 height 27
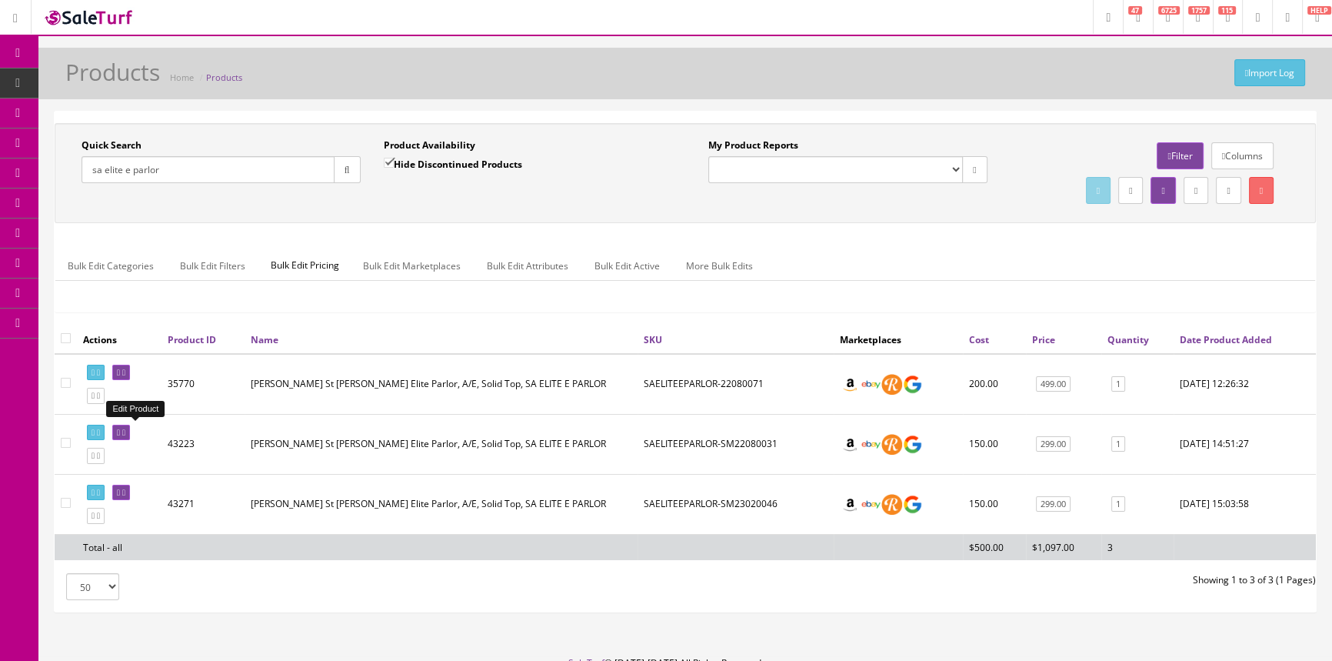
type input "sa elite e parlor"
click at [120, 429] on icon at bounding box center [118, 432] width 3 height 8
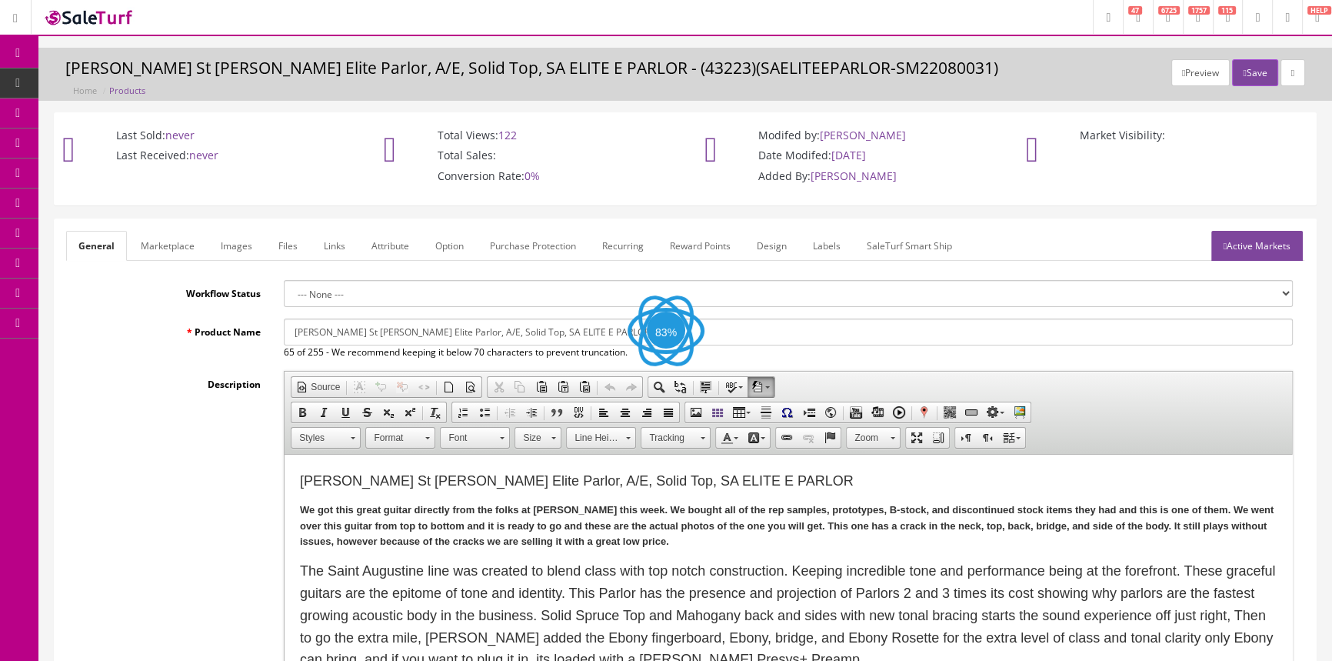
click at [233, 232] on link "Images" at bounding box center [236, 246] width 56 height 30
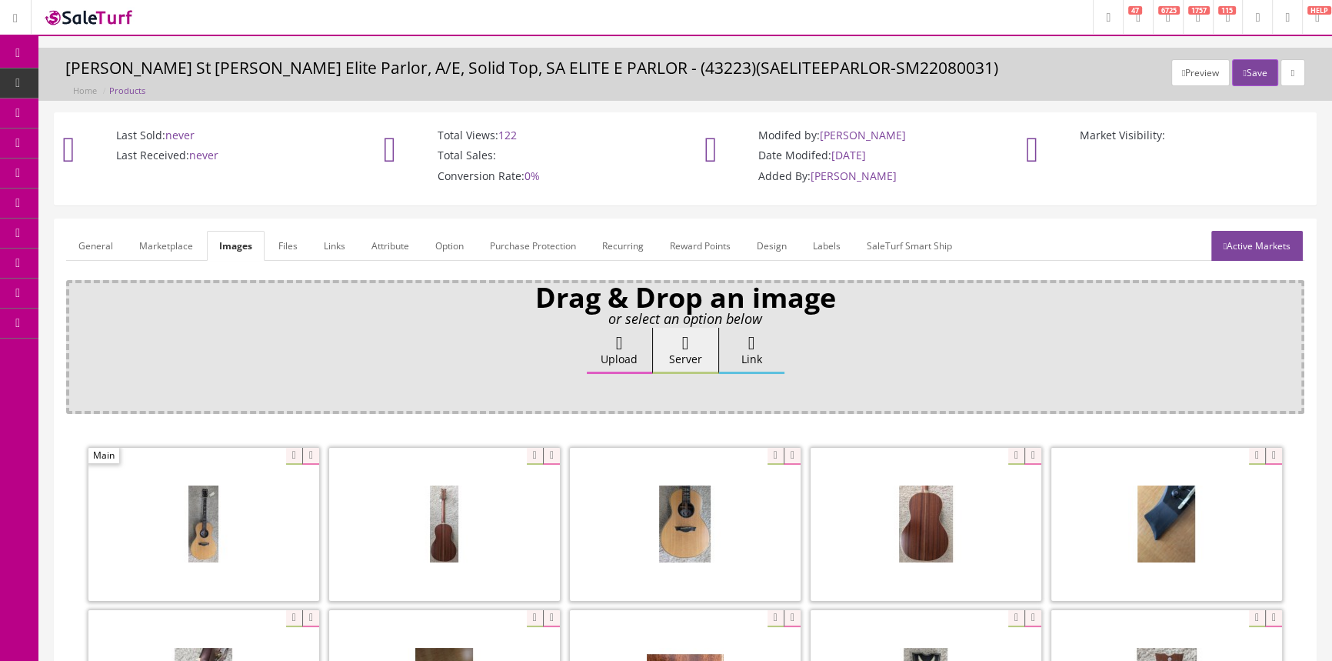
scroll to position [419, 0]
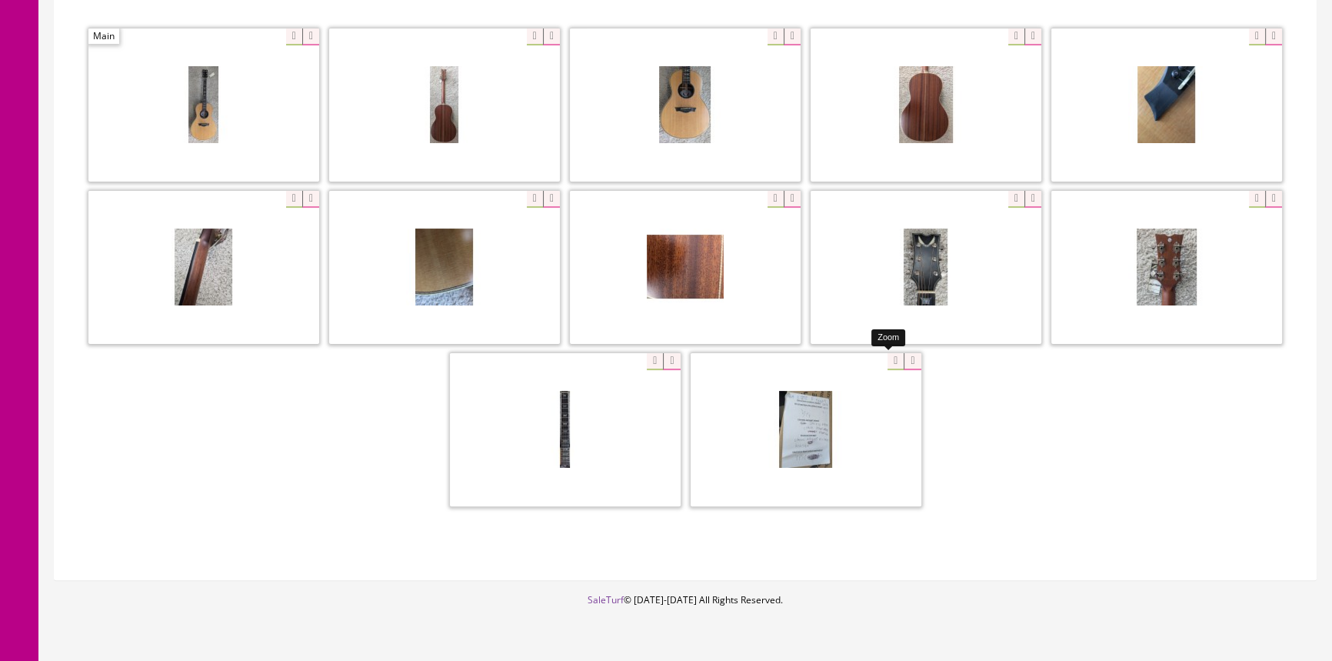
click at [889, 358] on div at bounding box center [806, 429] width 231 height 154
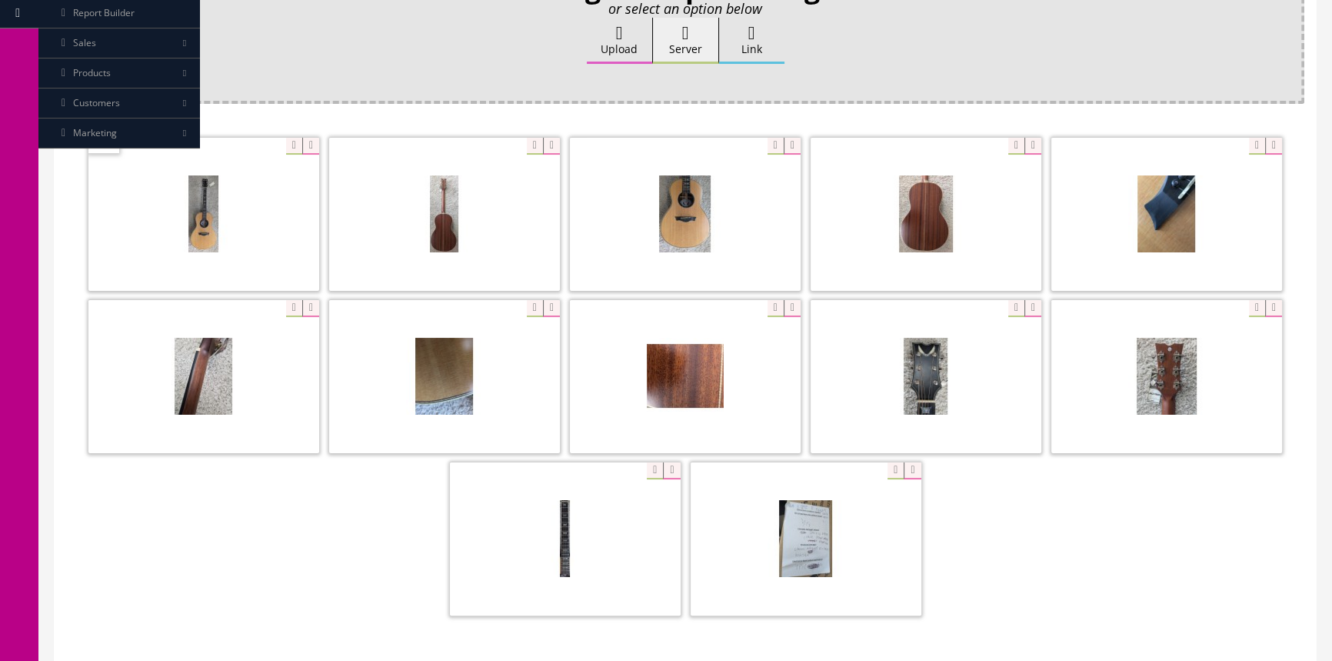
scroll to position [0, 0]
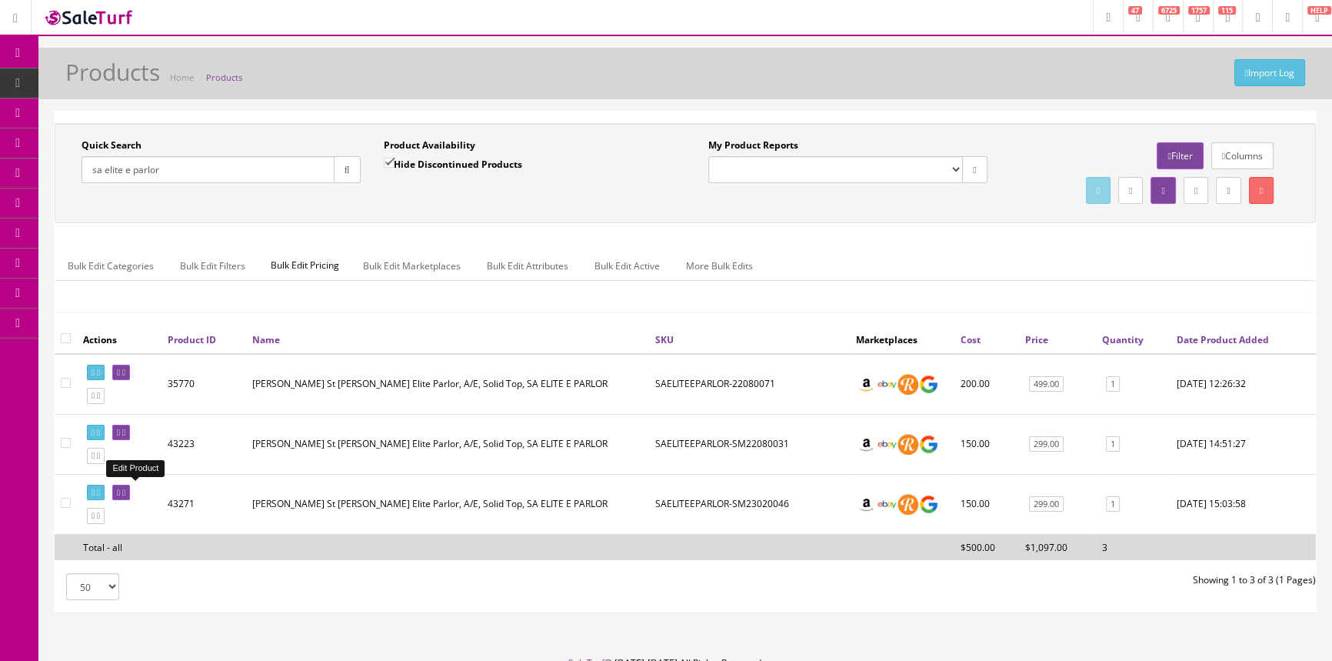
click at [120, 490] on icon at bounding box center [118, 492] width 3 height 8
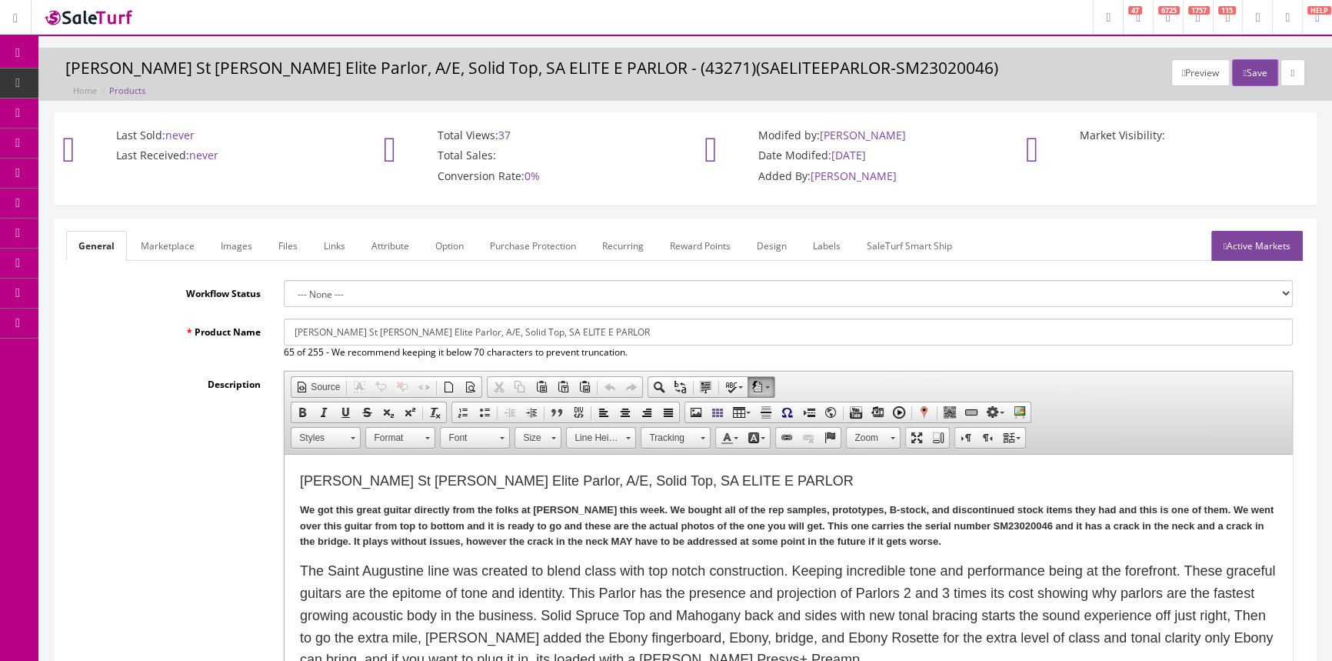
click at [220, 248] on link "Images" at bounding box center [236, 246] width 56 height 30
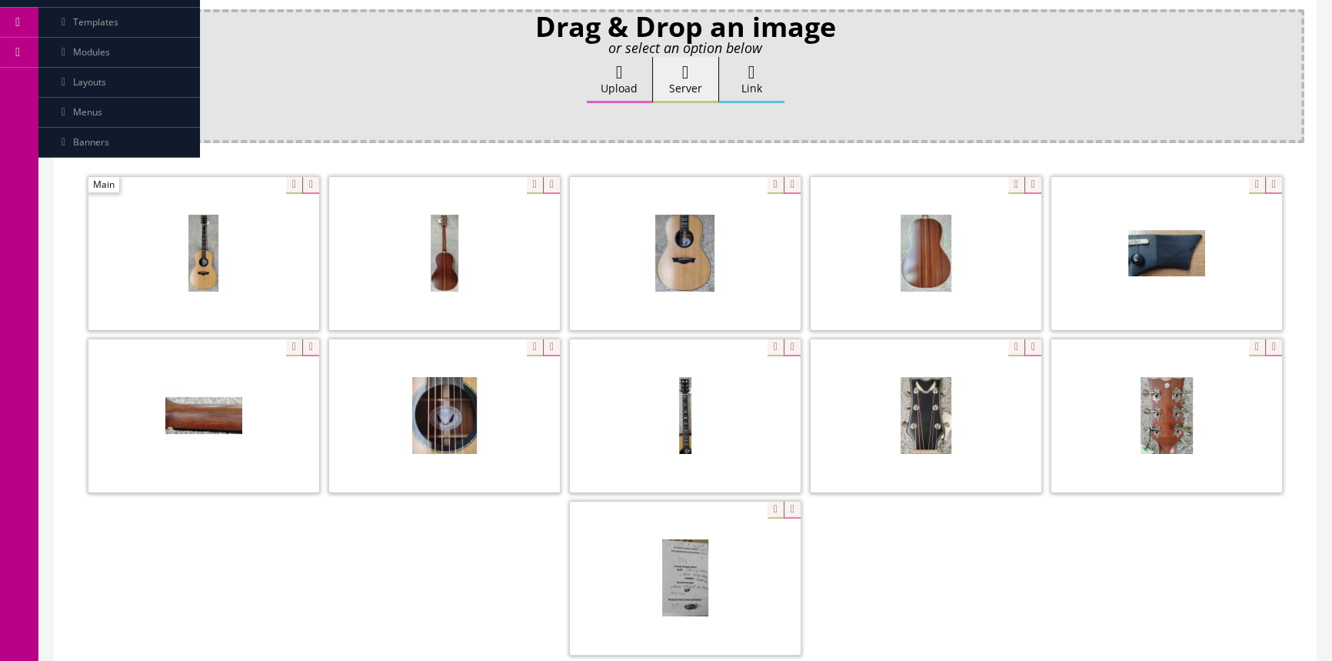
scroll to position [279, 0]
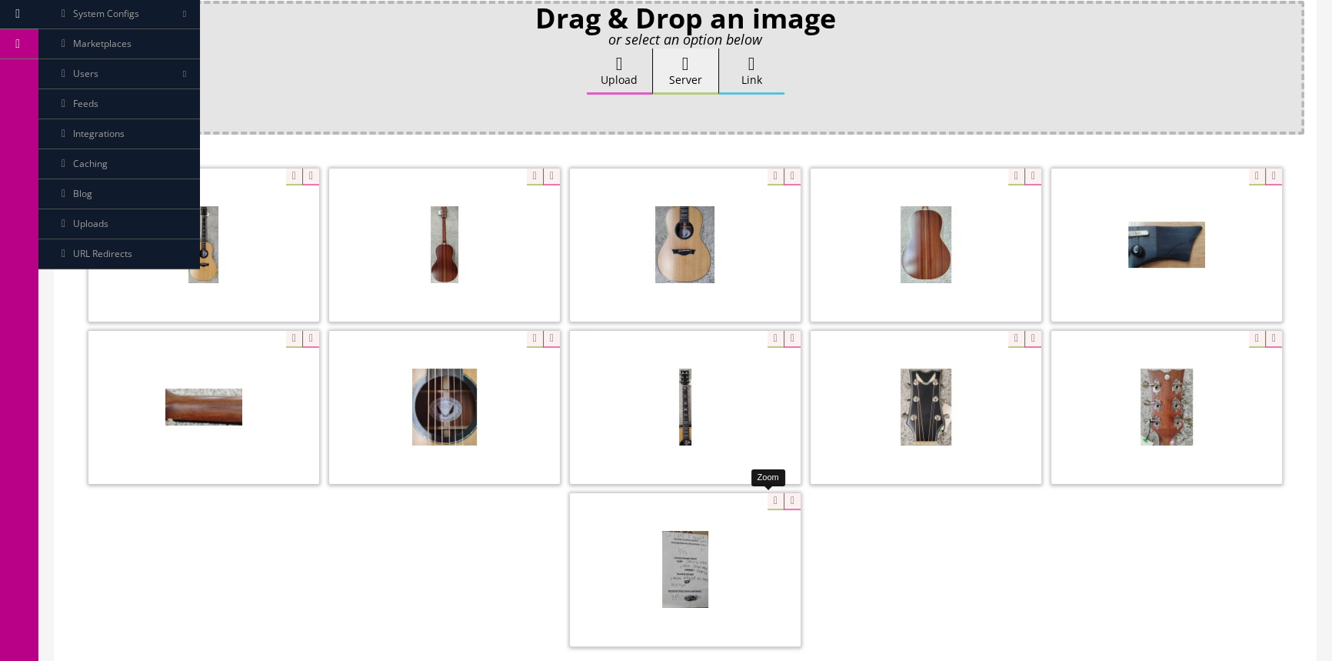
click at [763, 495] on div at bounding box center [685, 569] width 231 height 154
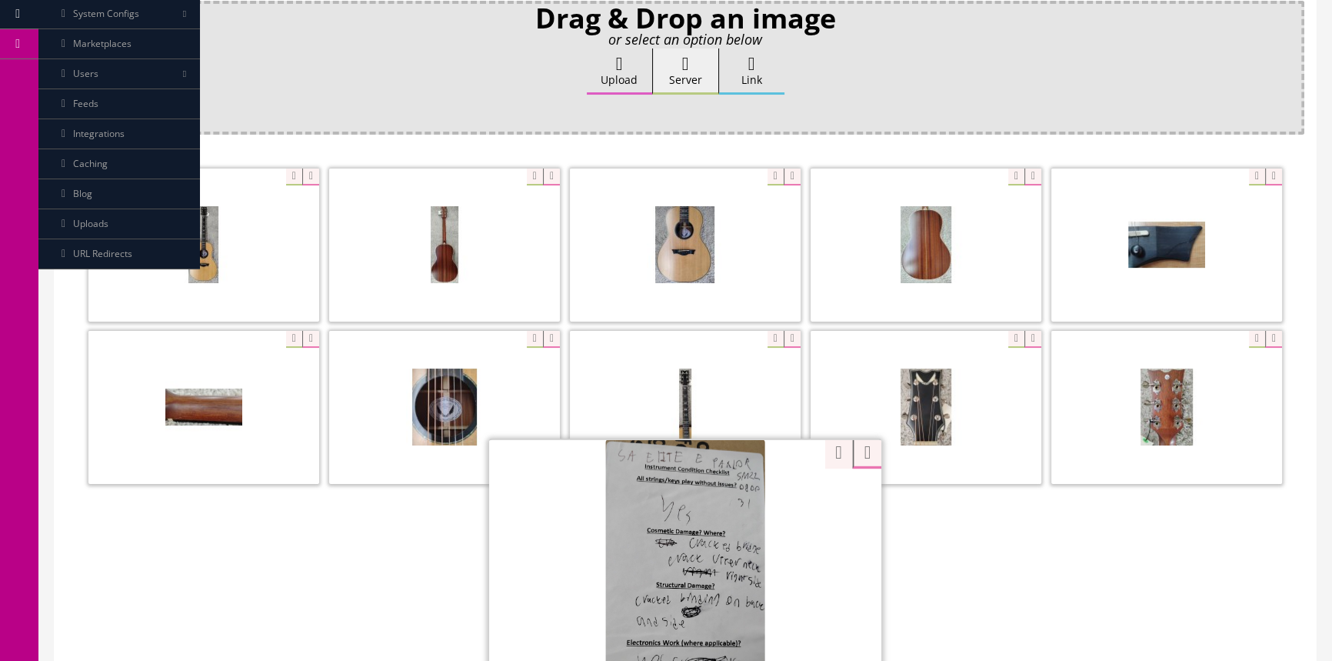
click at [816, 453] on div at bounding box center [685, 408] width 1238 height 487
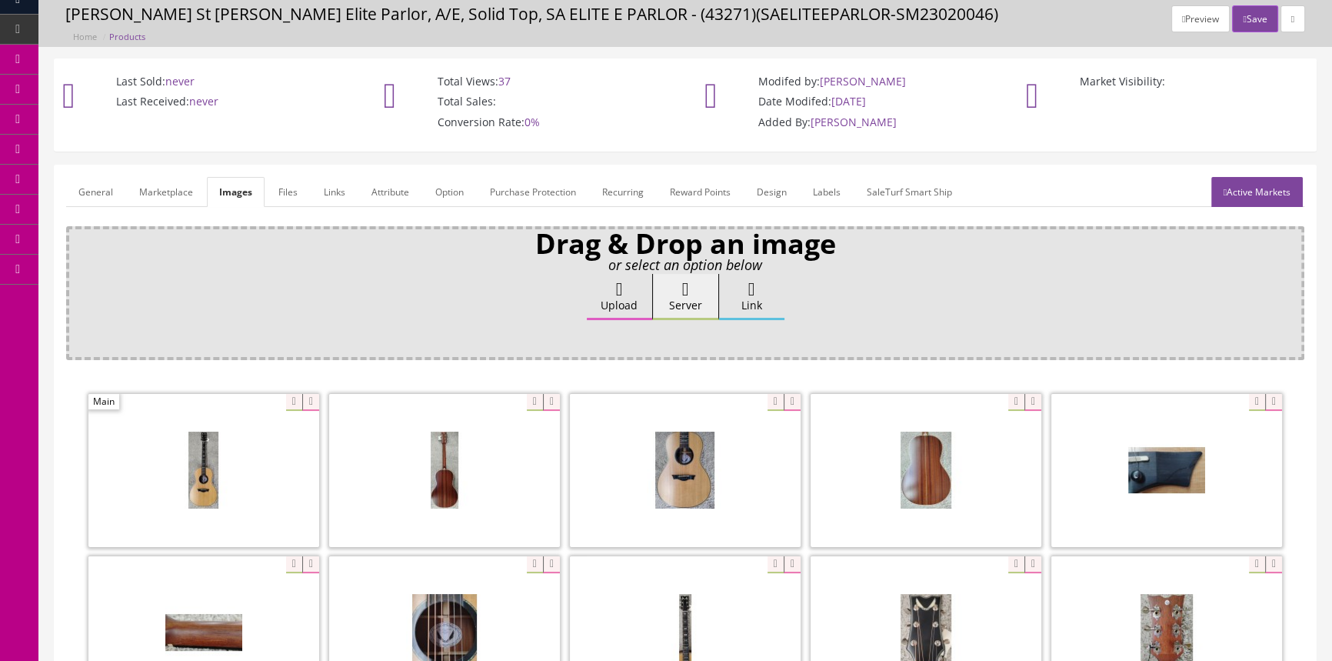
scroll to position [0, 0]
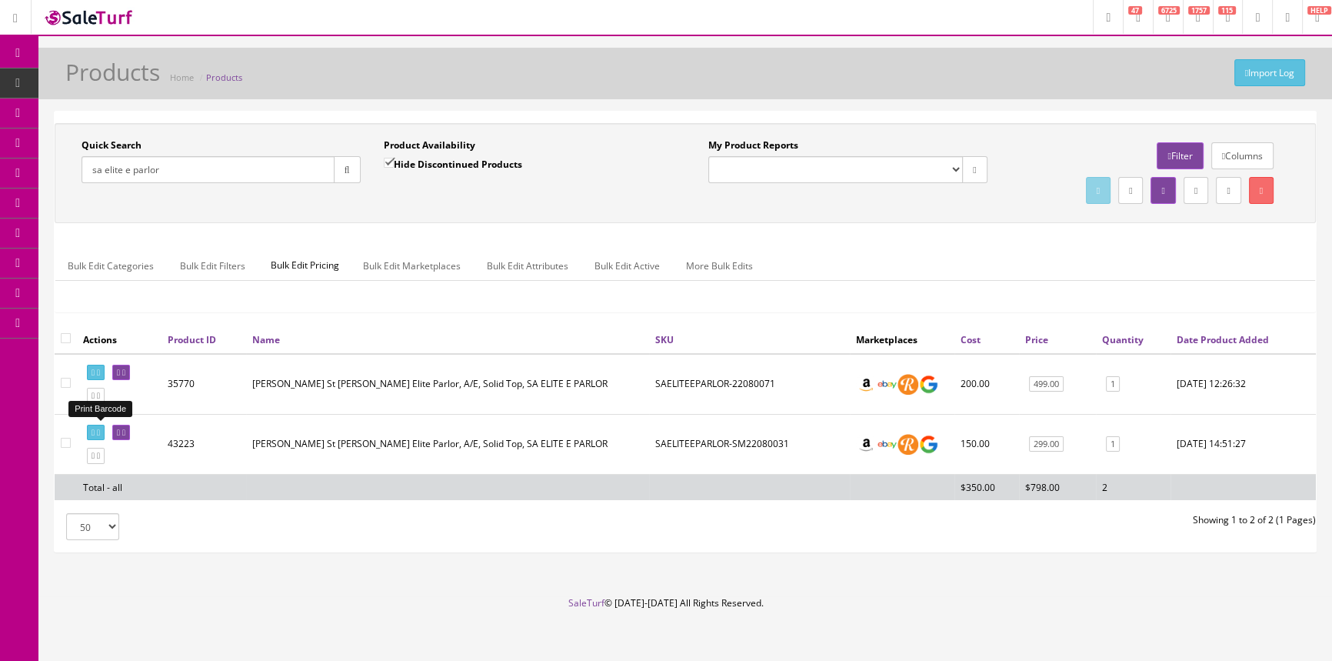
click at [92, 431] on icon at bounding box center [93, 432] width 3 height 8
click at [146, 168] on link "Order List" at bounding box center [118, 173] width 161 height 30
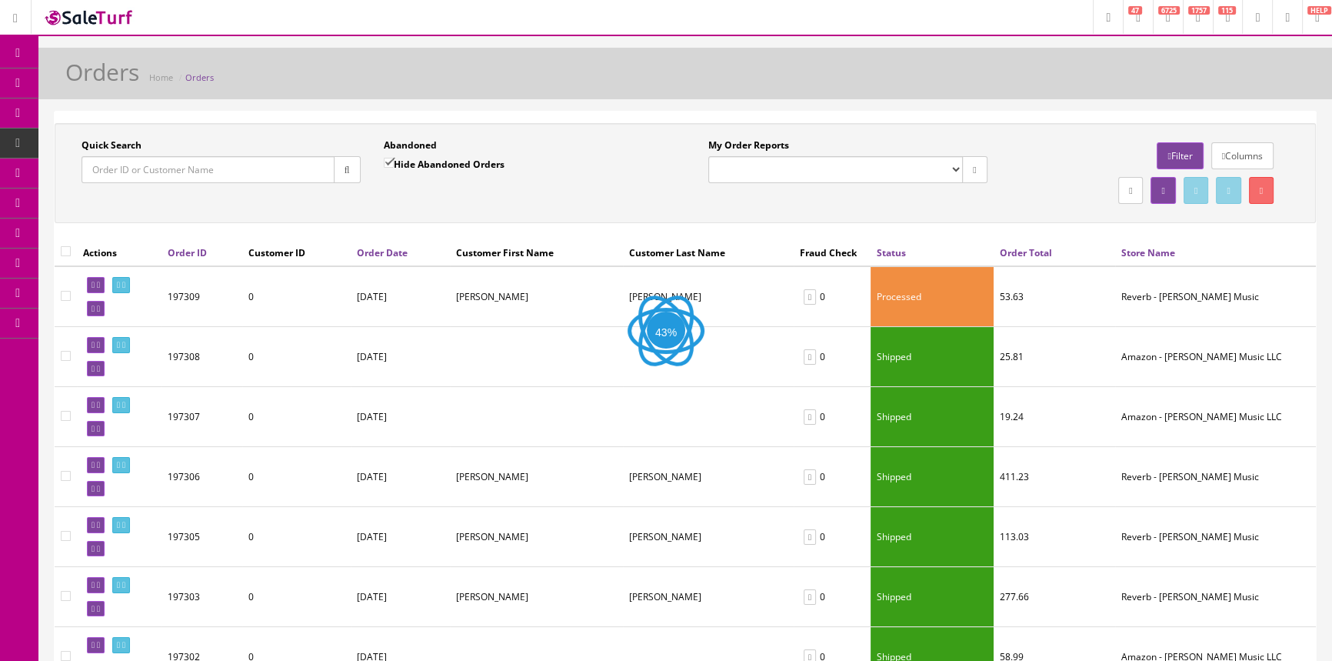
click at [198, 164] on input "Quick Search" at bounding box center [208, 169] width 253 height 27
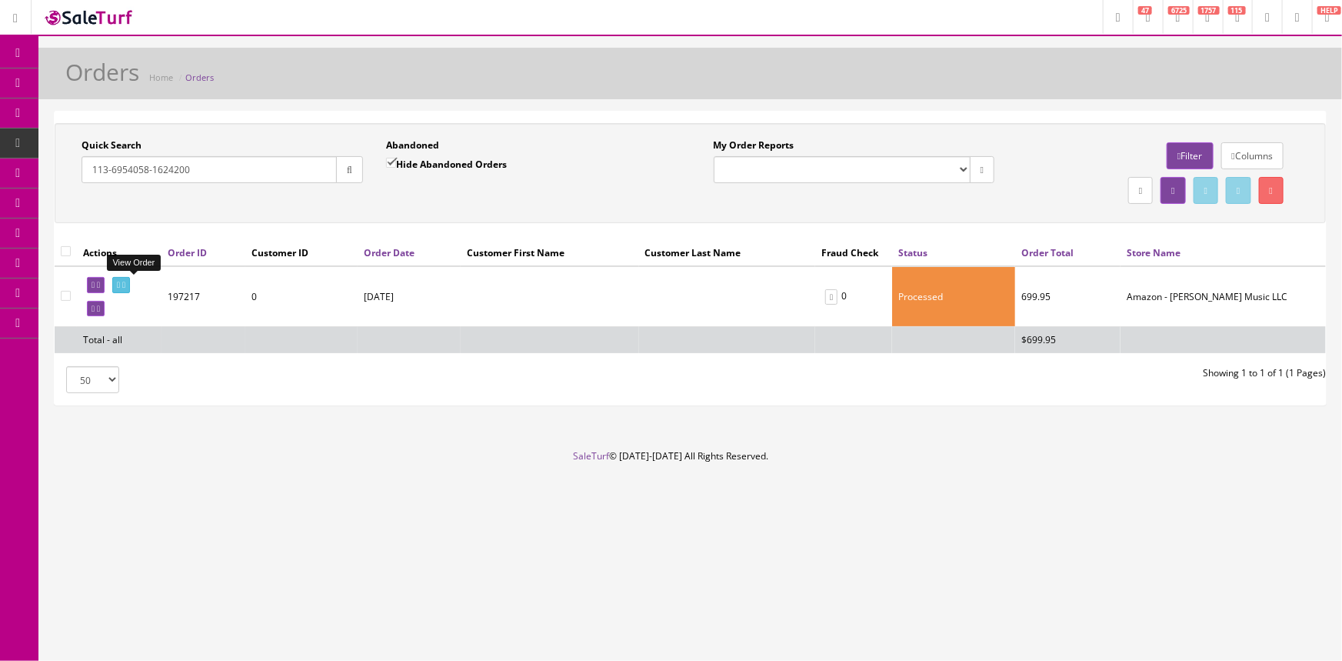
type input "113-6954058-1624200"
click at [120, 283] on icon at bounding box center [118, 285] width 3 height 8
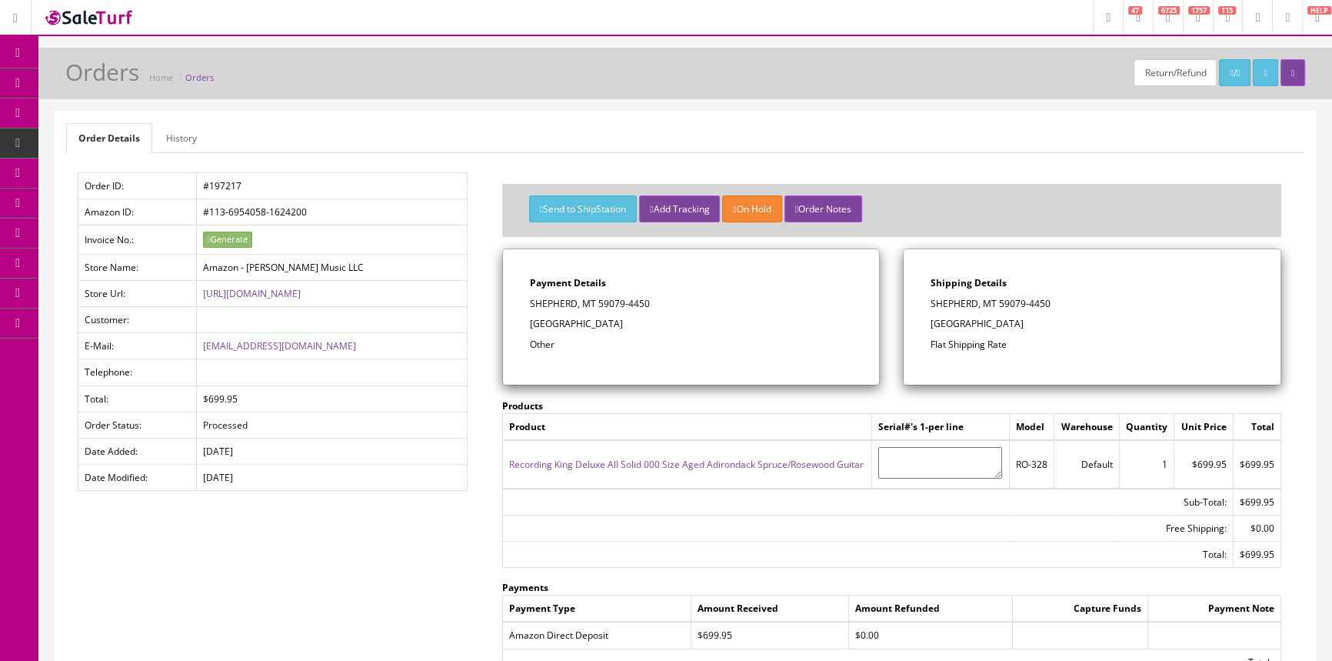
click at [176, 131] on link "History" at bounding box center [181, 138] width 55 height 30
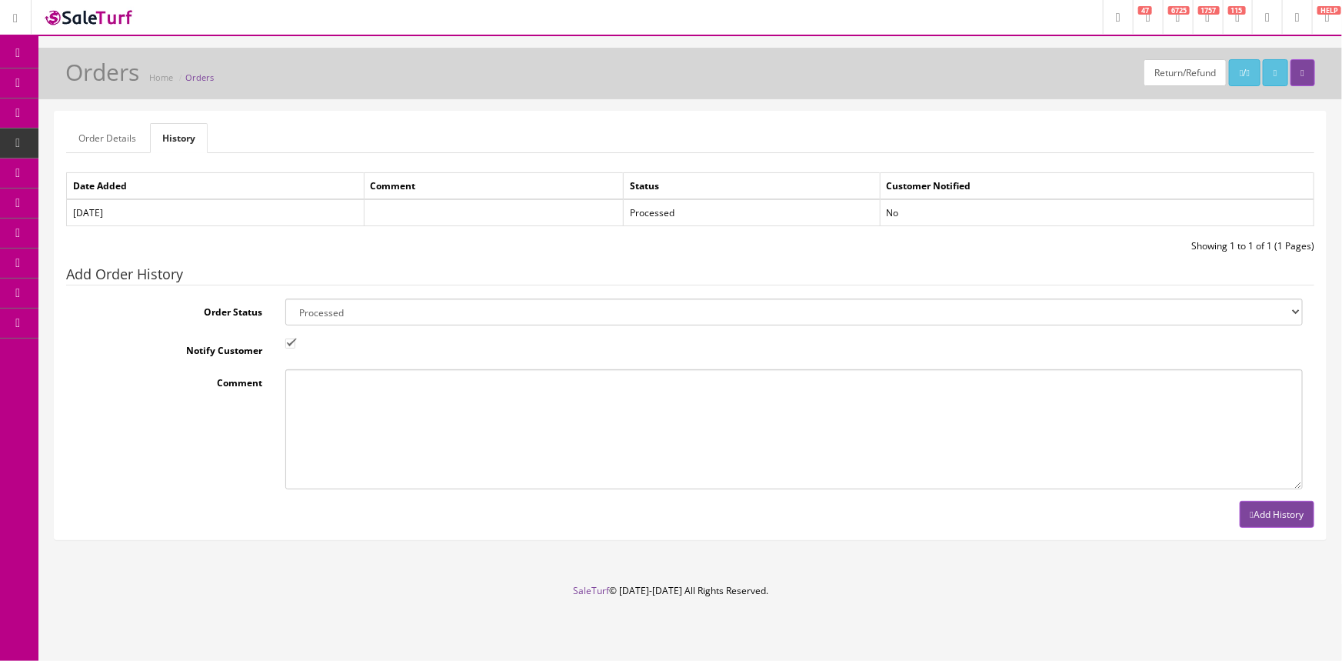
click at [121, 135] on link "Order Details" at bounding box center [107, 138] width 82 height 30
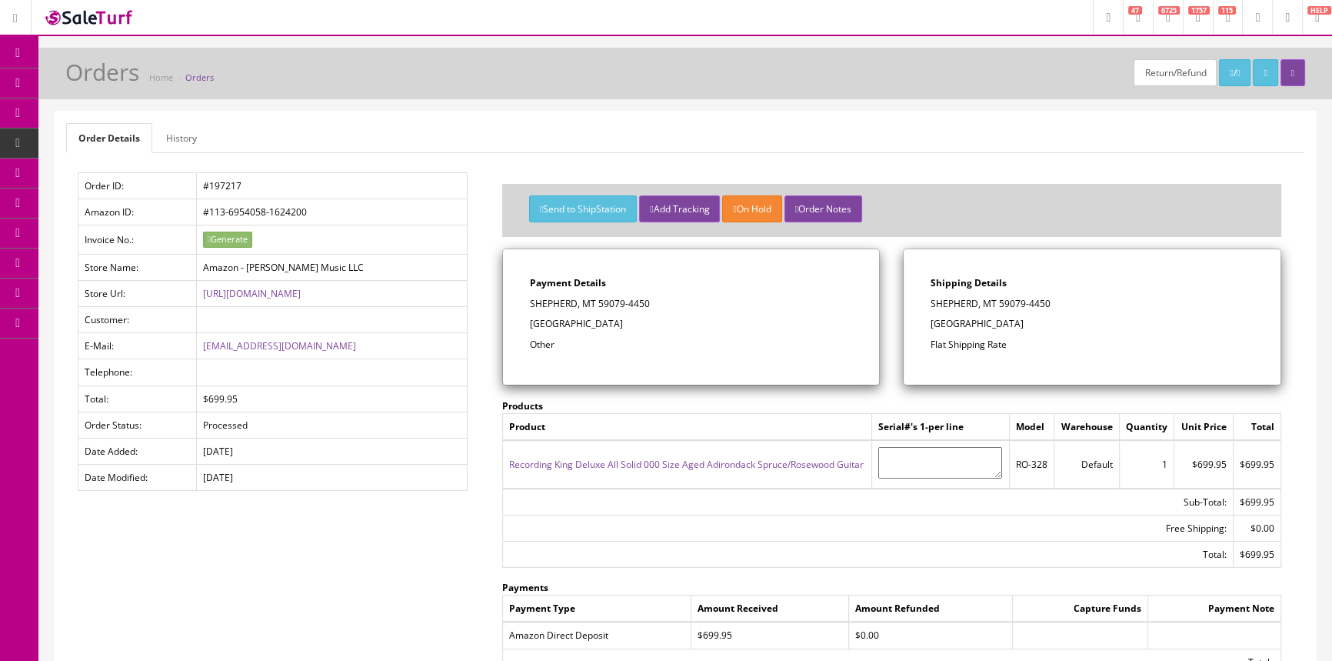
click at [125, 75] on link "Products" at bounding box center [118, 83] width 161 height 30
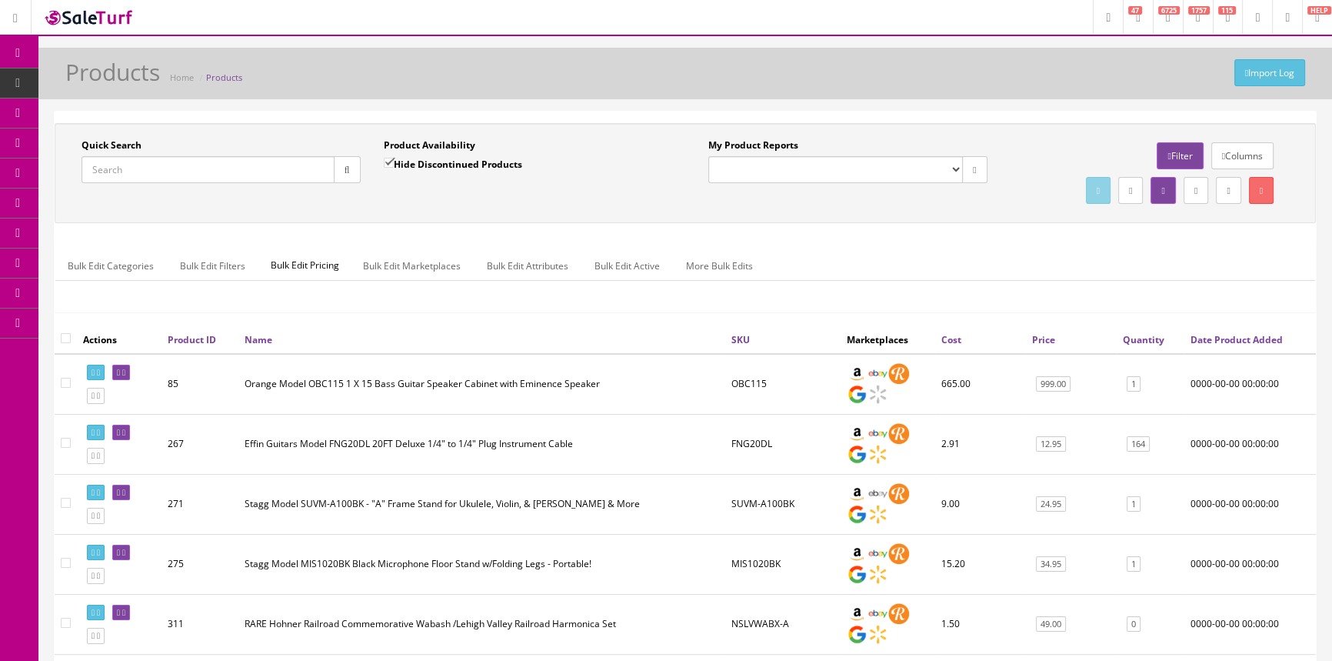
click at [219, 165] on input "Quick Search" at bounding box center [208, 169] width 253 height 27
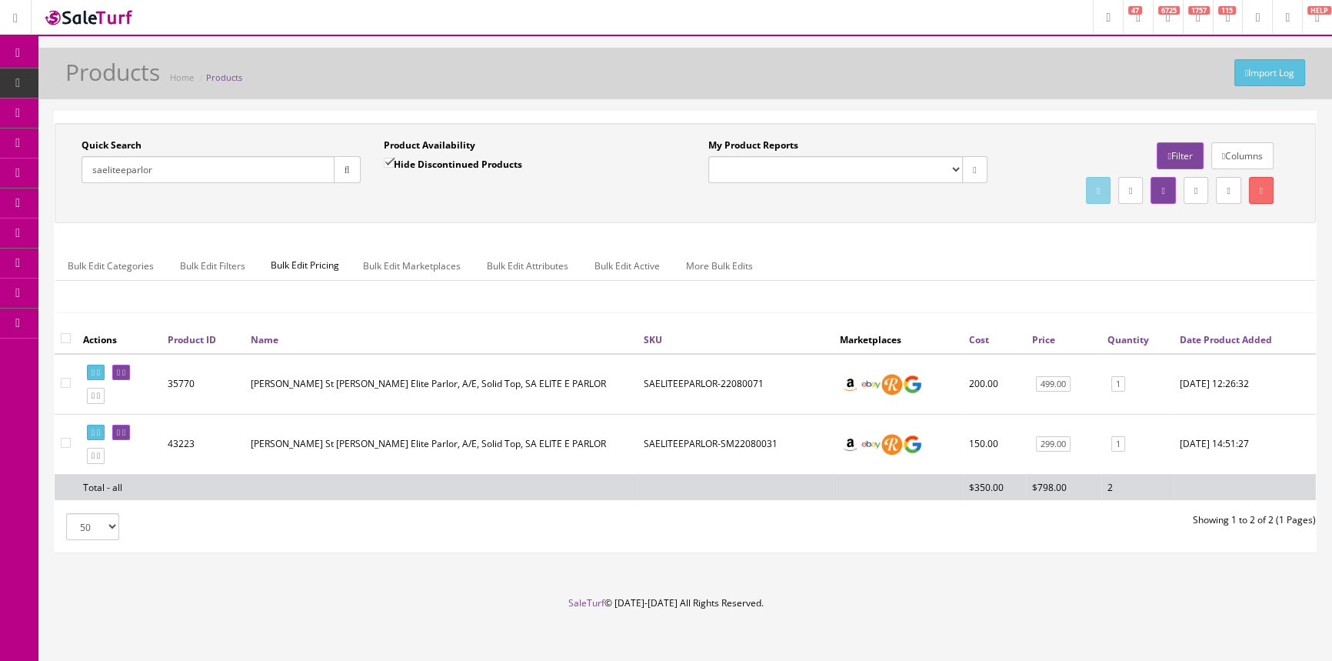
type input "saeliteeparlor"
click at [385, 160] on input "Hide Discontinued Products" at bounding box center [389, 163] width 10 height 10
checkbox input "false"
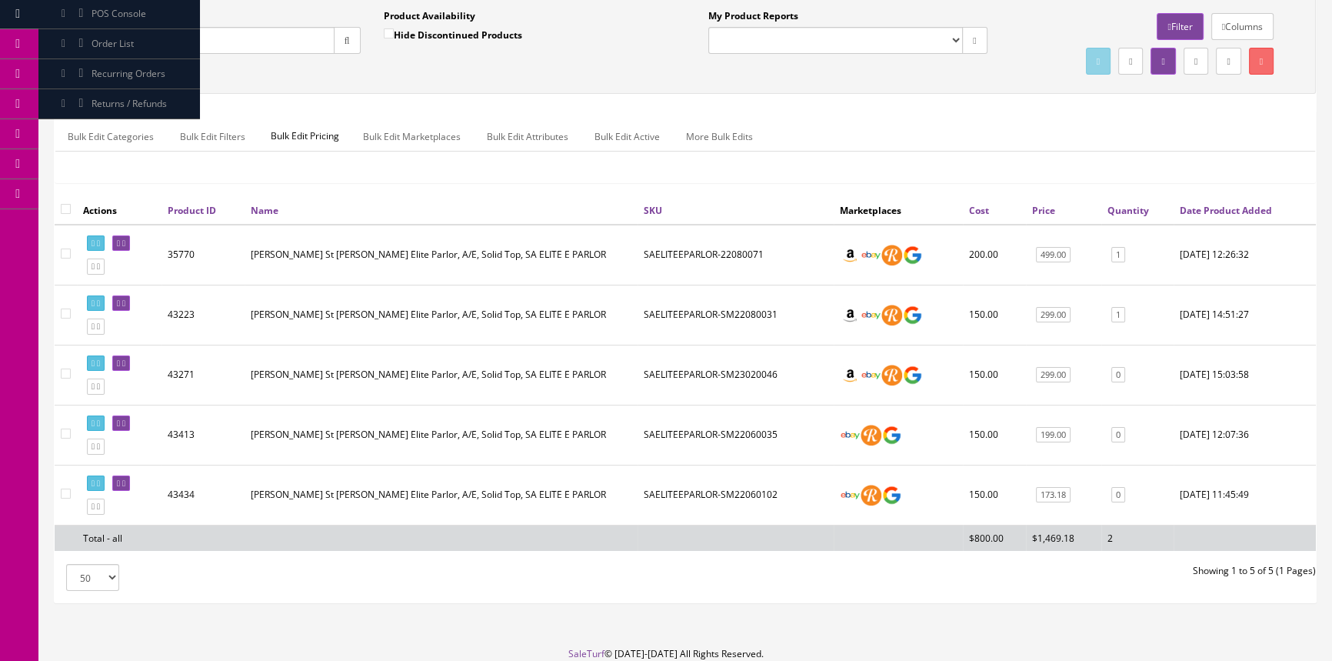
scroll to position [139, 0]
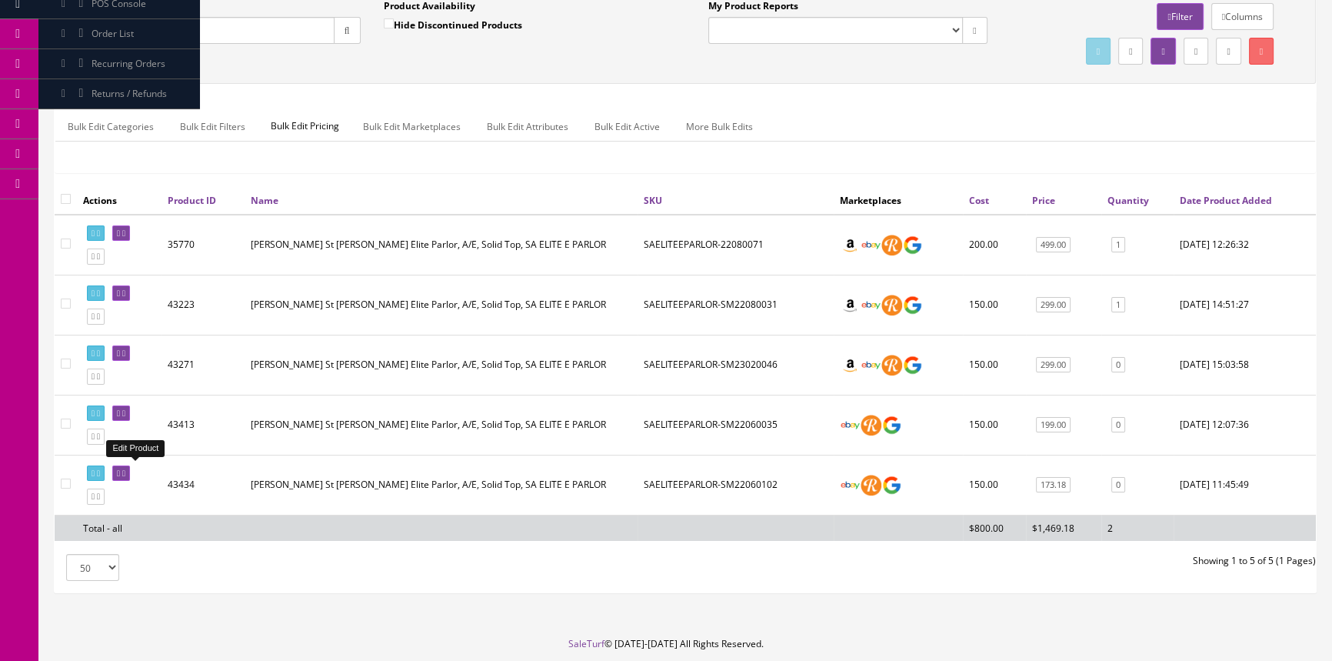
click at [125, 471] on link at bounding box center [121, 473] width 18 height 16
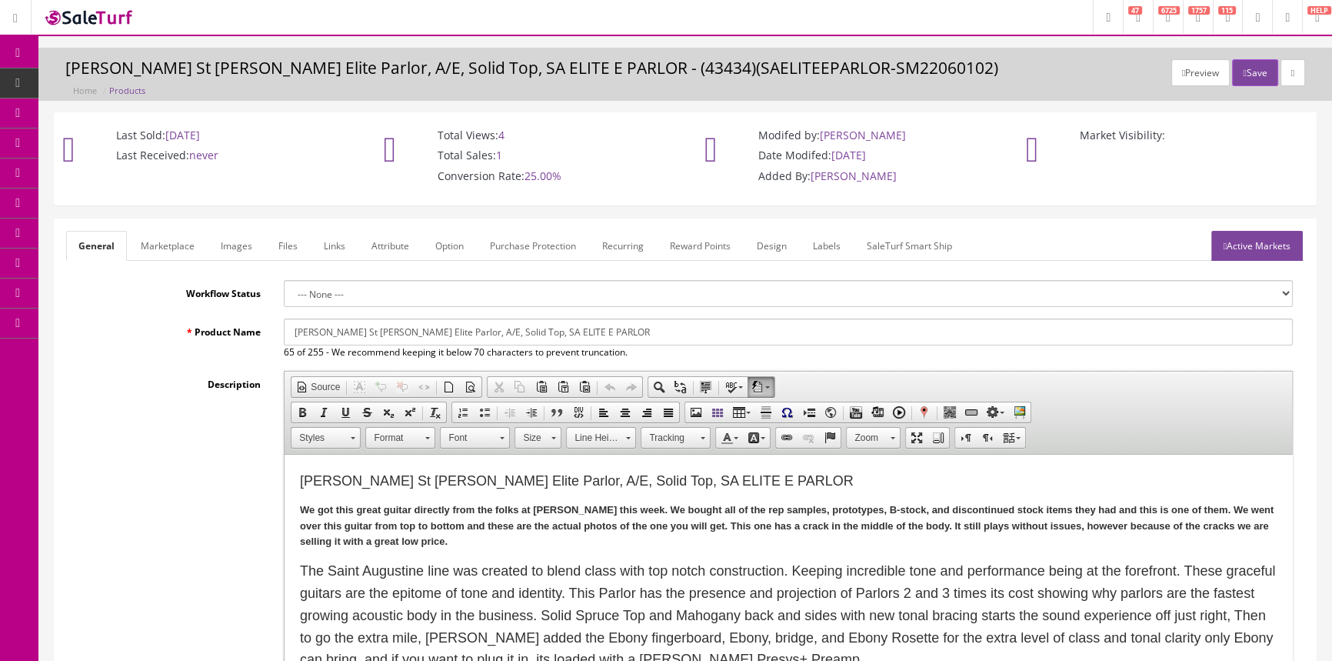
click at [231, 236] on link "Images" at bounding box center [236, 246] width 56 height 30
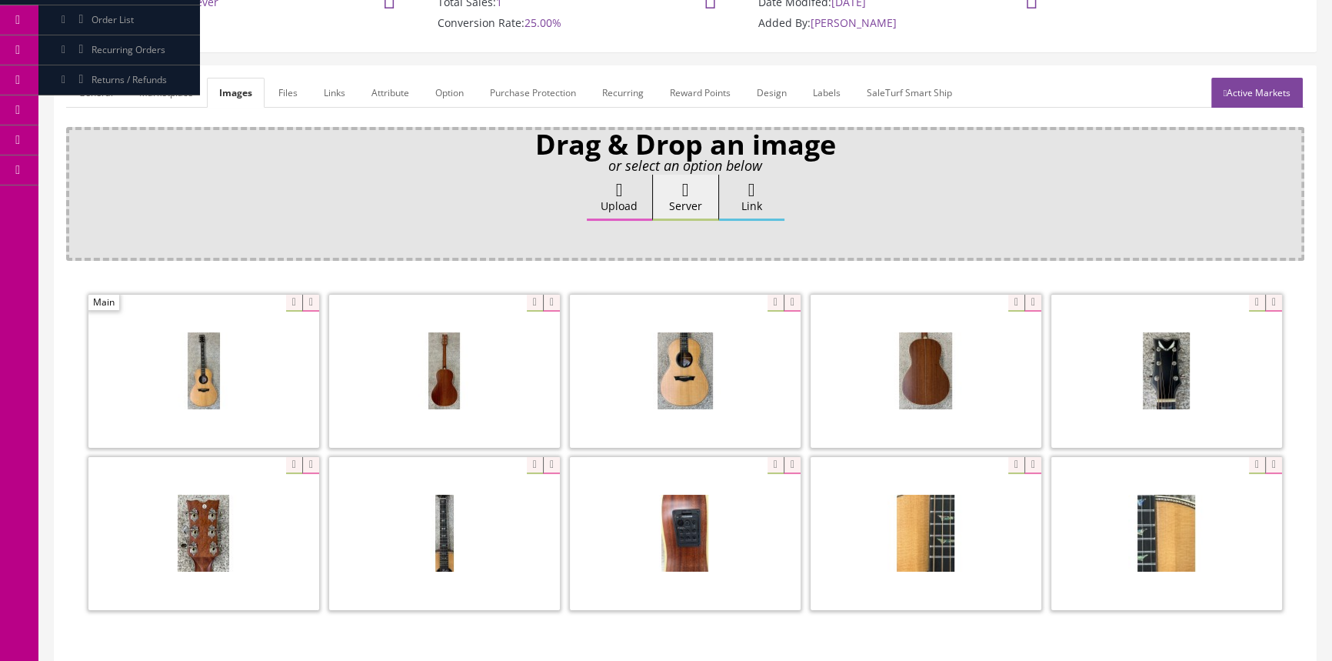
scroll to position [209, 0]
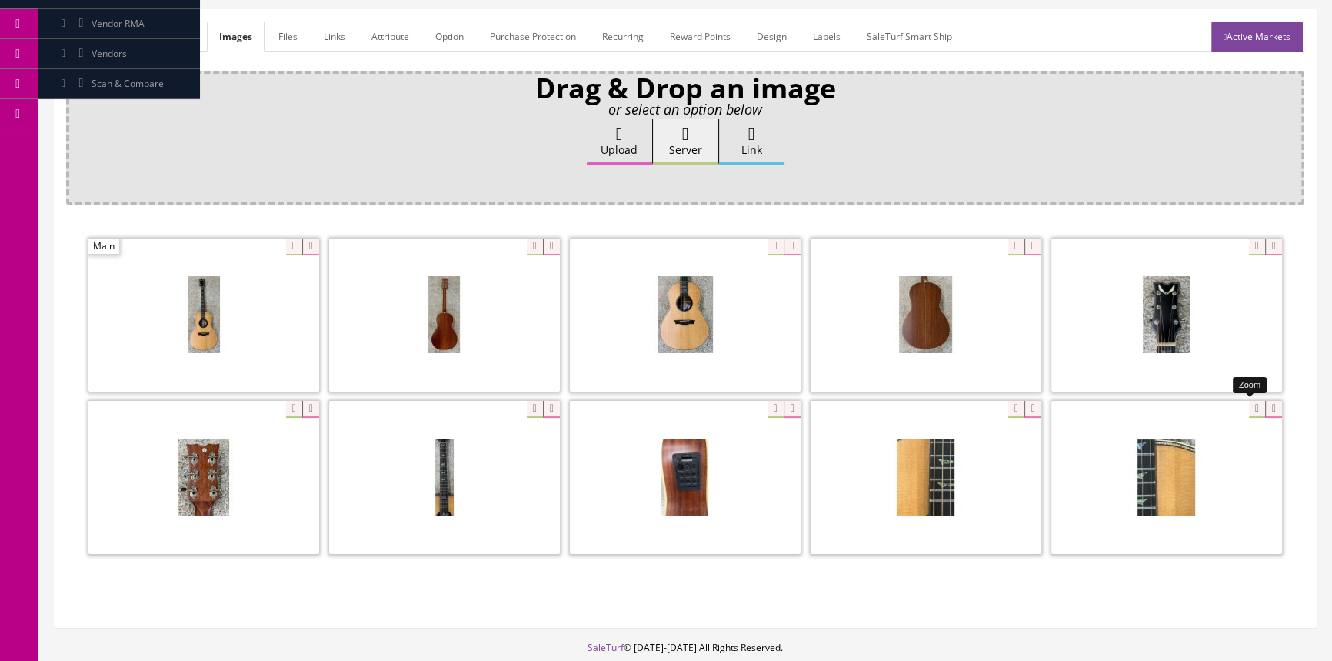
click at [1244, 411] on div at bounding box center [1166, 477] width 231 height 154
click at [1005, 411] on div at bounding box center [926, 477] width 231 height 154
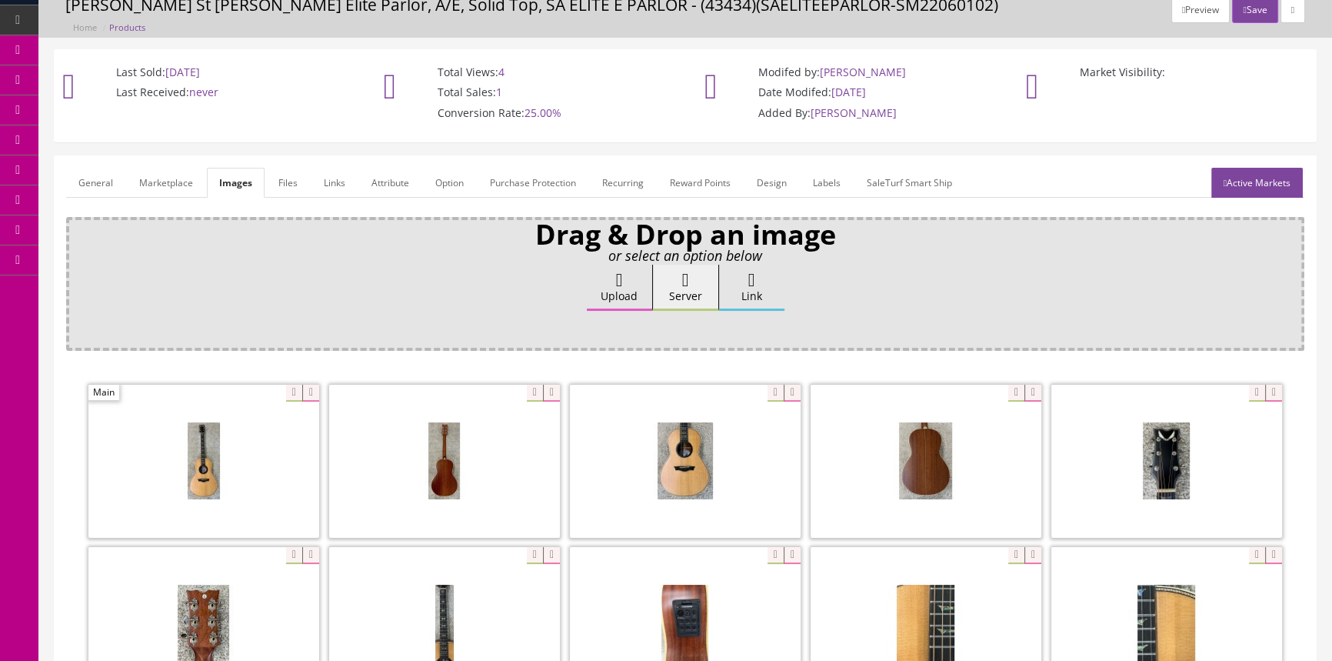
scroll to position [0, 0]
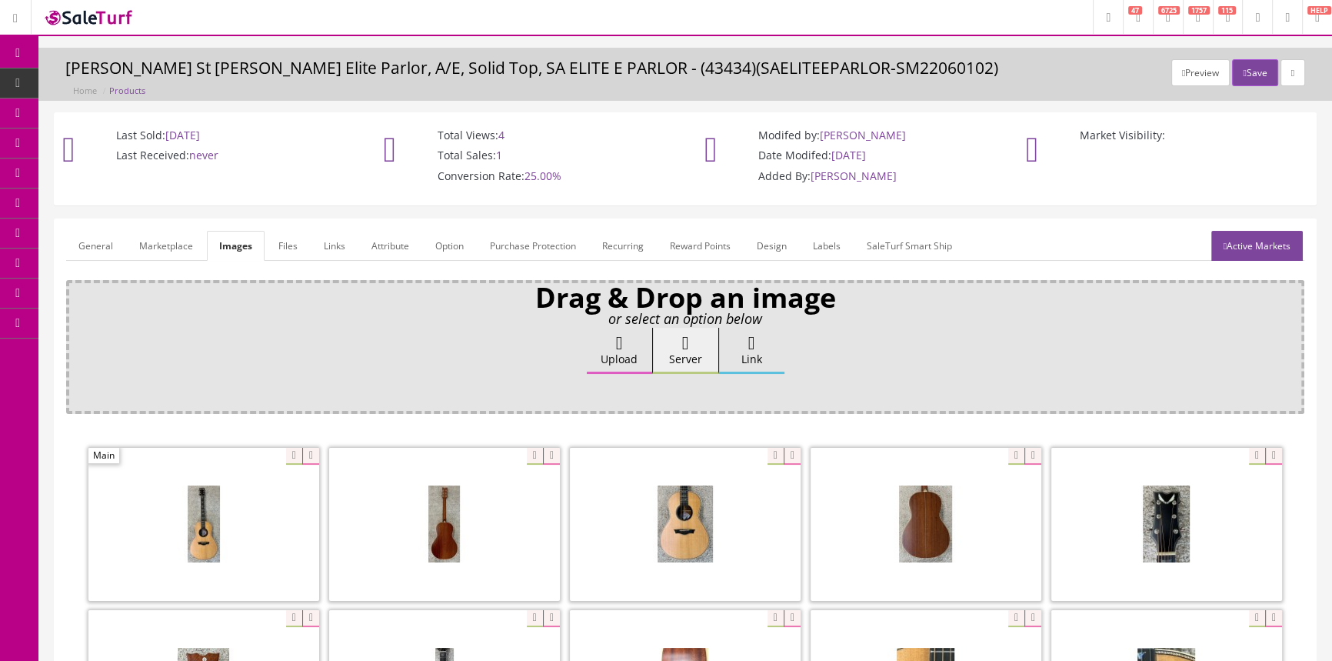
click at [168, 84] on link "Products" at bounding box center [118, 83] width 161 height 30
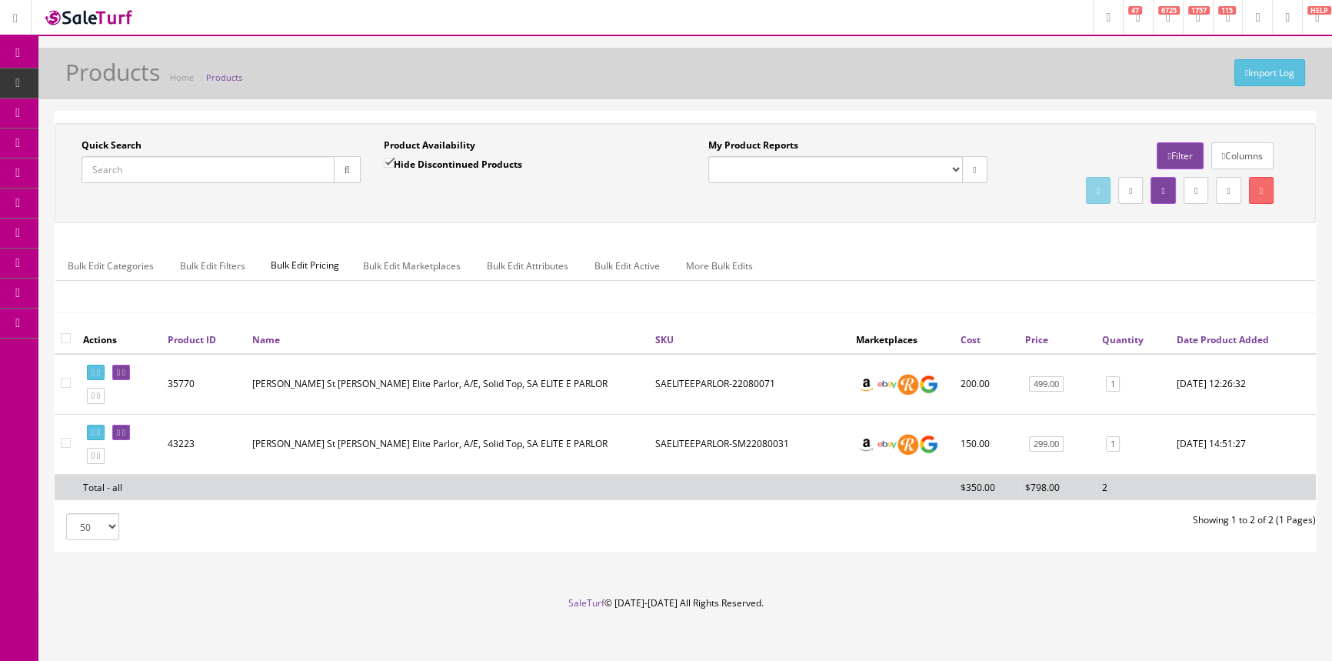
click at [231, 168] on input "Quick Search" at bounding box center [208, 169] width 253 height 27
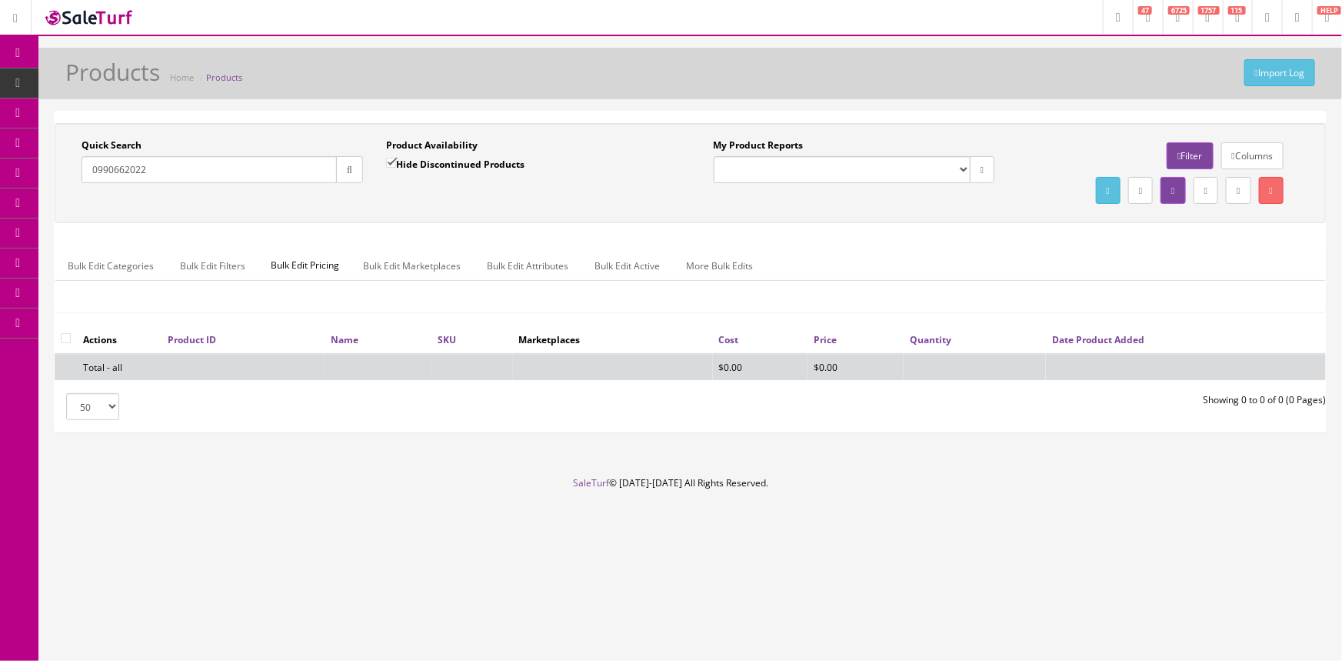
type input "0990662022"
click at [387, 161] on input "Hide Discontinued Products" at bounding box center [391, 163] width 10 height 10
checkbox input "false"
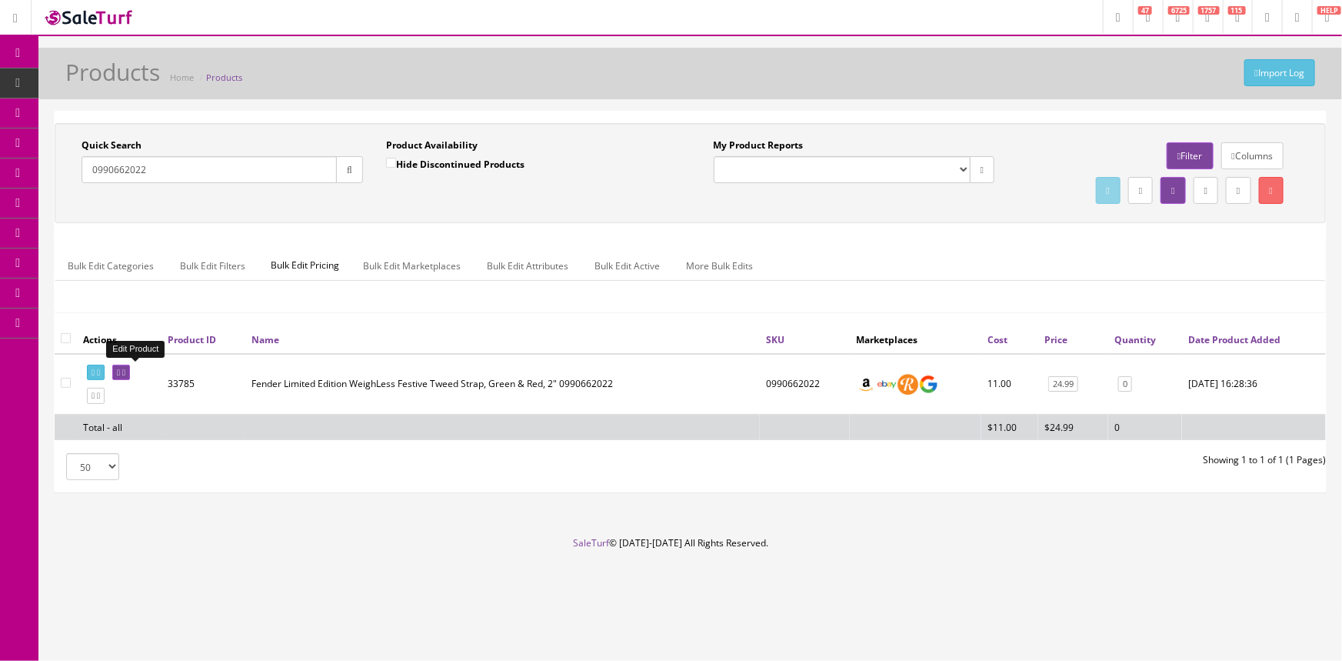
click at [130, 375] on link at bounding box center [121, 373] width 18 height 16
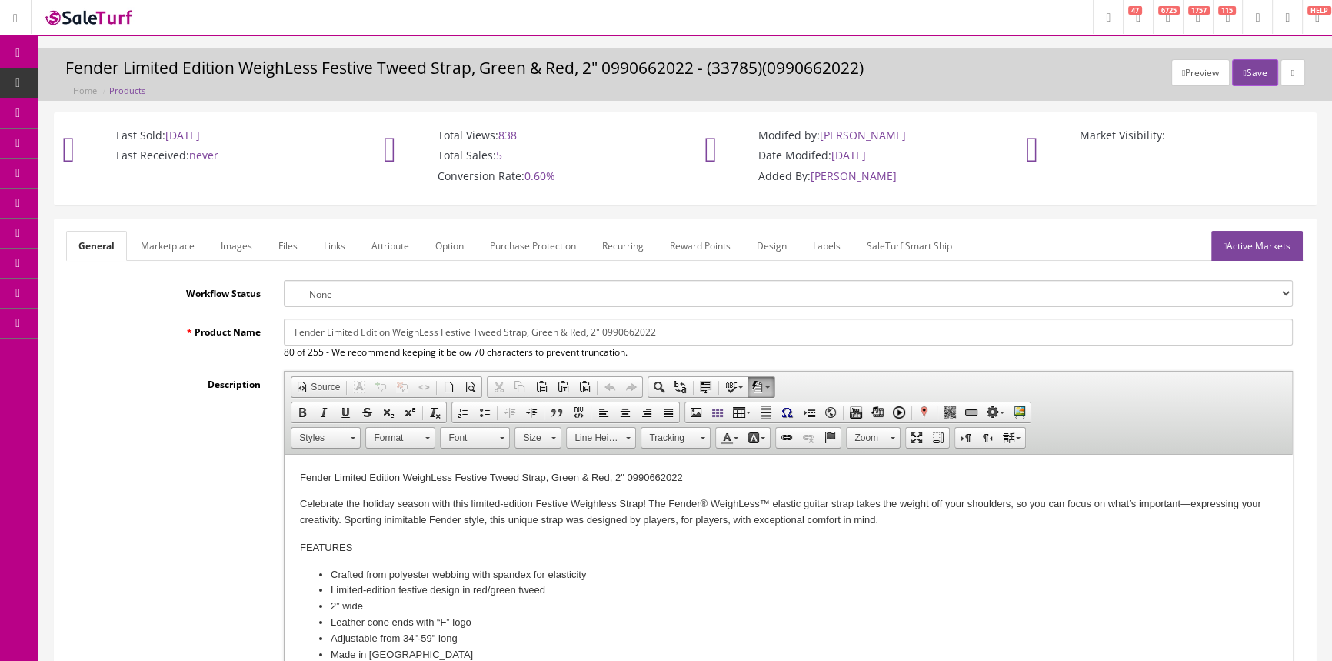
click at [237, 246] on link "Images" at bounding box center [236, 246] width 56 height 30
